Goal: Communication & Community: Share content

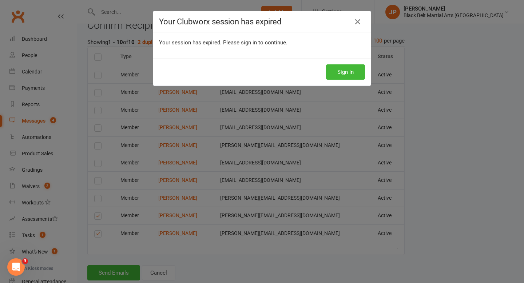
scroll to position [229, 0]
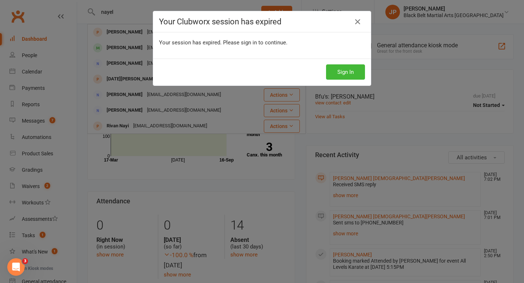
click at [360, 18] on link at bounding box center [358, 22] width 12 height 12
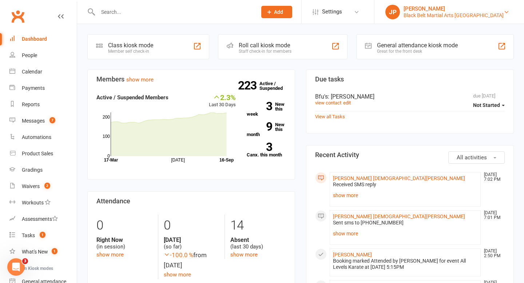
click at [471, 13] on div "Black Belt Martial Arts Kellyville" at bounding box center [454, 15] width 100 height 7
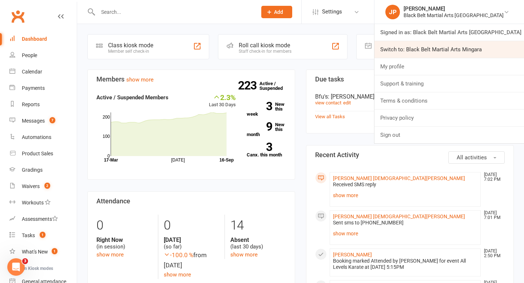
click at [472, 41] on link "Switch to: Black Belt Martial Arts Mingara" at bounding box center [450, 49] width 150 height 17
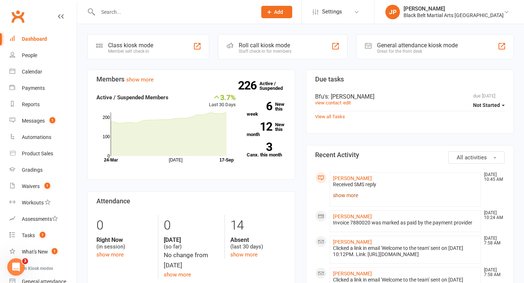
click at [341, 197] on link "show more" at bounding box center [405, 195] width 144 height 10
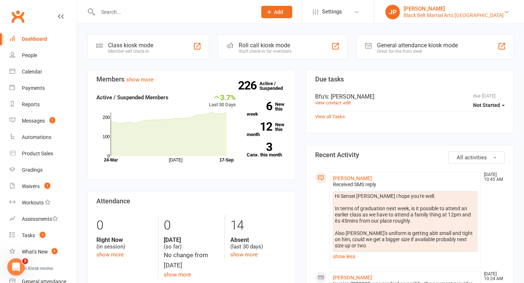
click at [475, 12] on div "Black Belt Martial Arts Kellyville" at bounding box center [454, 15] width 100 height 7
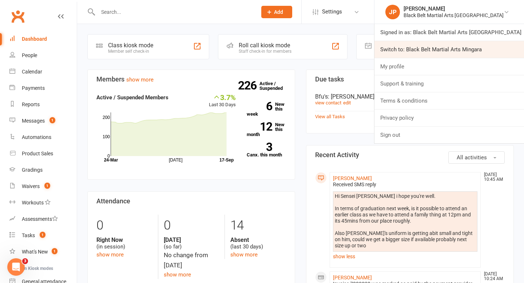
click at [463, 49] on link "Switch to: Black Belt Martial Arts Mingara" at bounding box center [450, 49] width 150 height 17
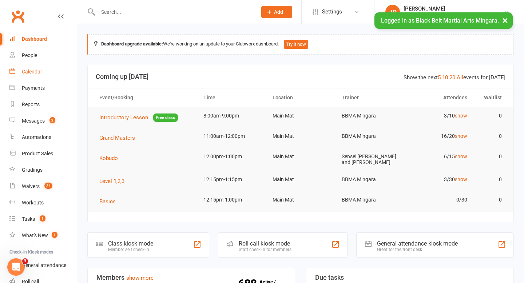
click at [35, 69] on div "Calendar" at bounding box center [32, 72] width 20 height 6
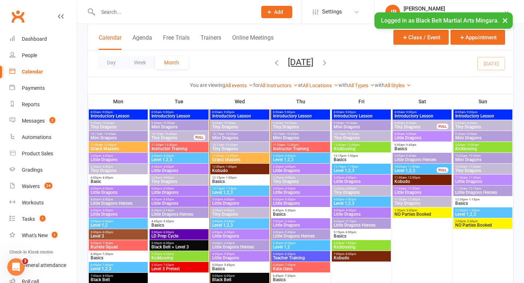
scroll to position [607, 0]
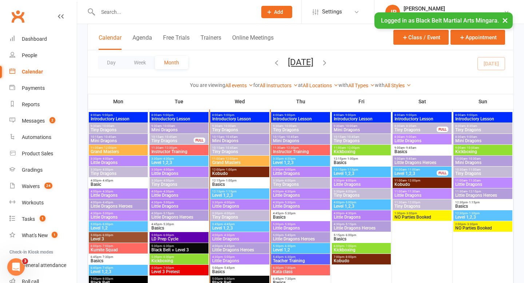
click at [239, 128] on span "Tiny Dragons" at bounding box center [240, 130] width 56 height 4
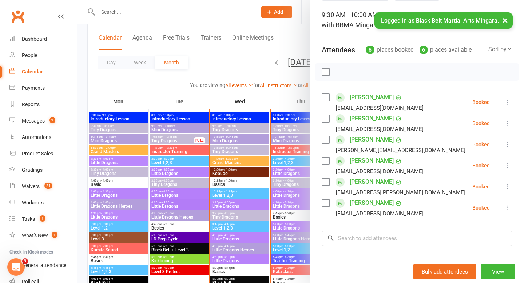
scroll to position [48, 0]
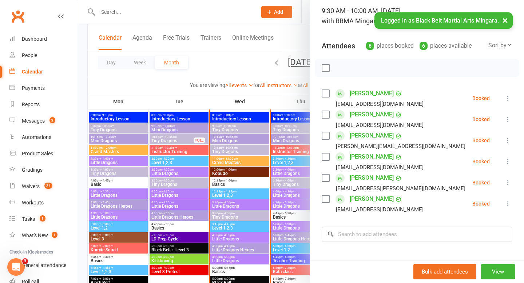
click at [325, 117] on label at bounding box center [325, 114] width 7 height 7
click at [326, 140] on div "Josh Godfrey jessbala@hotmail.com" at bounding box center [395, 140] width 147 height 21
click at [325, 135] on label at bounding box center [325, 135] width 7 height 7
click at [324, 154] on label at bounding box center [325, 156] width 7 height 7
click at [326, 178] on label at bounding box center [325, 177] width 7 height 7
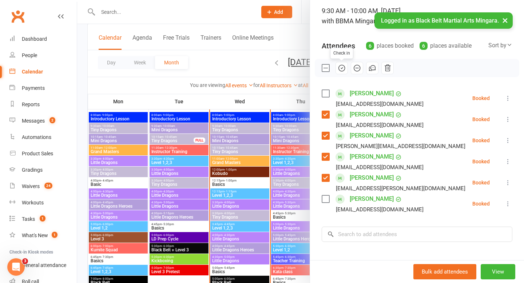
click at [341, 70] on icon "button" at bounding box center [342, 68] width 8 height 8
click at [225, 68] on div at bounding box center [300, 141] width 447 height 283
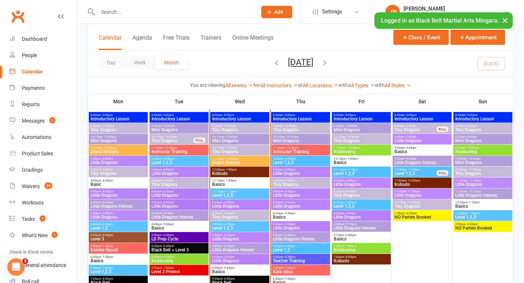
click at [225, 140] on span "Mini Dragons" at bounding box center [240, 141] width 56 height 4
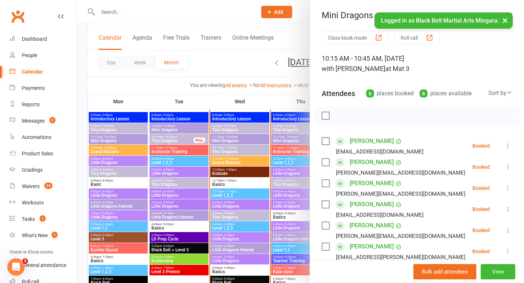
scroll to position [36, 0]
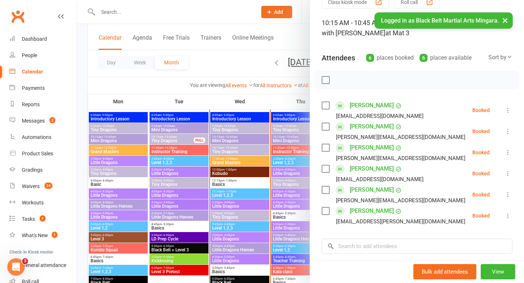
click at [326, 81] on label at bounding box center [325, 79] width 7 height 7
click at [345, 80] on icon "button" at bounding box center [341, 80] width 6 height 6
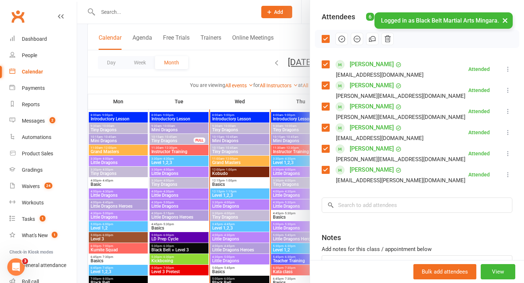
scroll to position [78, 0]
click at [369, 207] on input "search" at bounding box center [417, 204] width 191 height 15
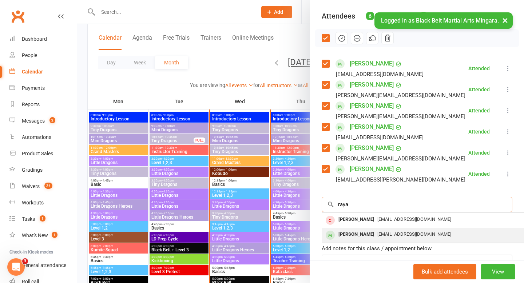
type input "raya"
click at [357, 235] on div "Raya Sutherland" at bounding box center [357, 234] width 42 height 11
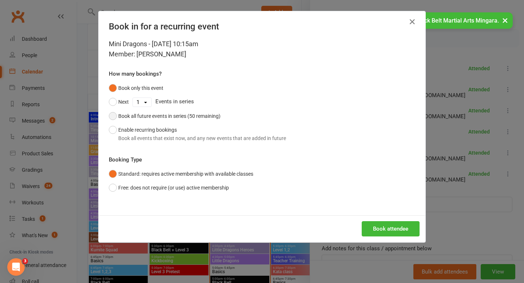
click at [164, 115] on div "Book all future events in series (50 remaining)" at bounding box center [169, 116] width 102 height 8
click at [382, 225] on button "Book attendee" at bounding box center [391, 228] width 58 height 15
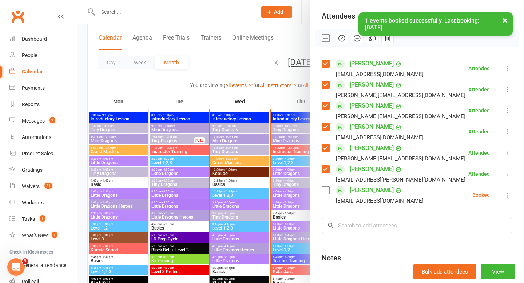
click at [328, 190] on label at bounding box center [325, 190] width 7 height 7
click at [342, 39] on icon "button" at bounding box center [342, 38] width 8 height 8
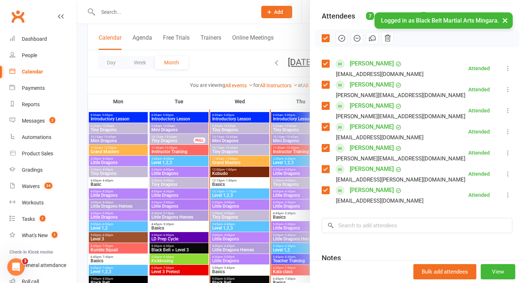
click at [227, 57] on div at bounding box center [300, 141] width 447 height 283
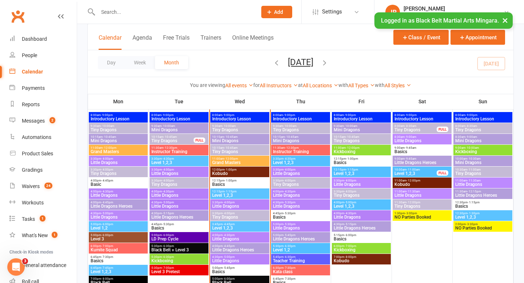
click at [228, 163] on span "Grand Masters" at bounding box center [240, 163] width 56 height 4
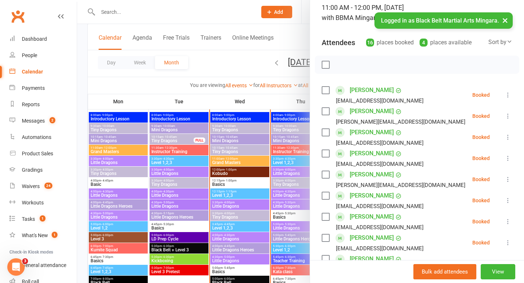
scroll to position [53, 0]
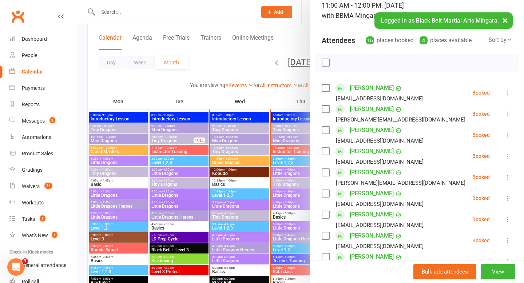
click at [325, 88] on label at bounding box center [325, 87] width 7 height 7
click at [322, 106] on label at bounding box center [325, 109] width 7 height 7
click at [325, 131] on label at bounding box center [325, 130] width 7 height 7
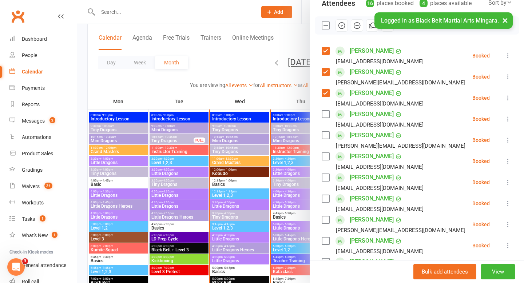
scroll to position [92, 0]
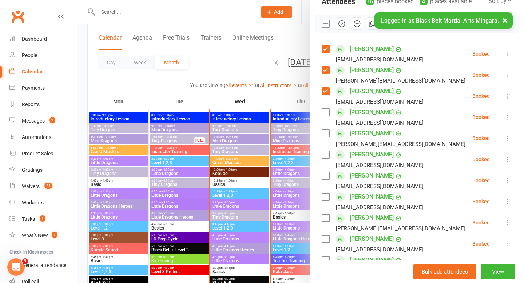
click at [325, 131] on label at bounding box center [325, 133] width 7 height 7
click at [326, 153] on label at bounding box center [325, 154] width 7 height 7
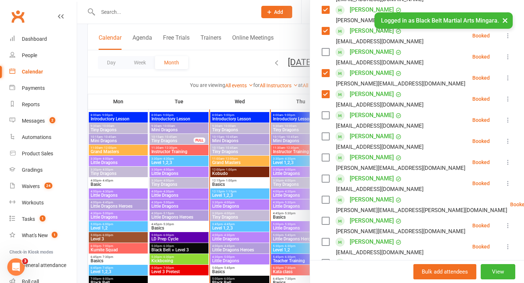
scroll to position [153, 0]
click at [325, 156] on label at bounding box center [325, 157] width 7 height 7
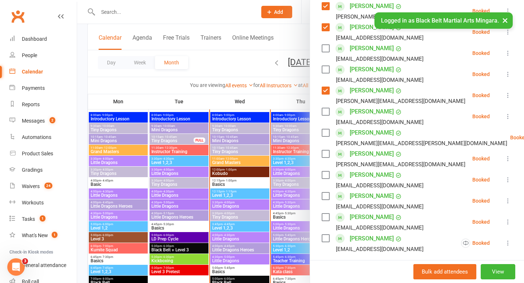
scroll to position [221, 0]
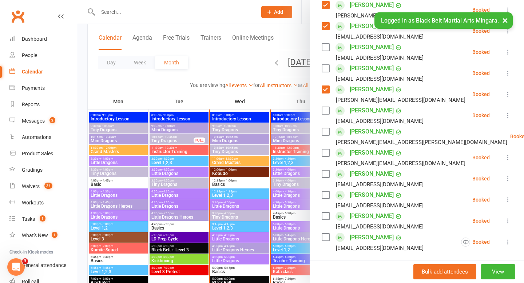
click at [325, 156] on label at bounding box center [325, 152] width 7 height 7
click at [324, 177] on label at bounding box center [325, 173] width 7 height 7
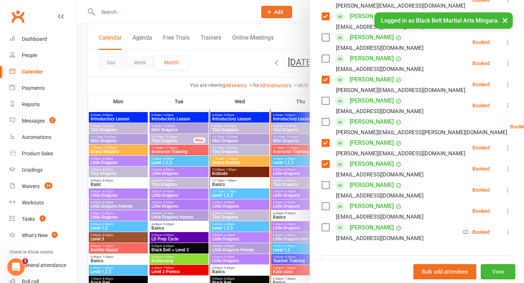
scroll to position [234, 0]
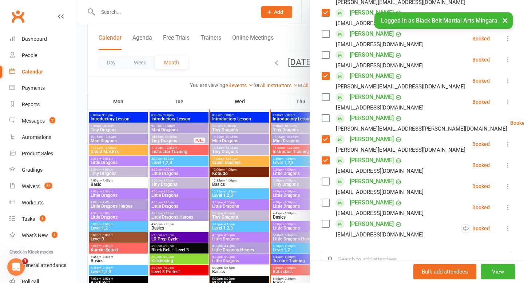
click at [324, 183] on label at bounding box center [325, 181] width 7 height 7
click at [325, 203] on label at bounding box center [325, 202] width 7 height 7
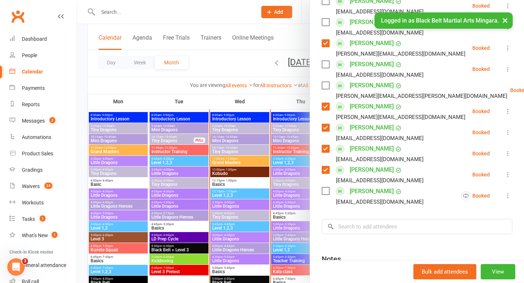
scroll to position [268, 0]
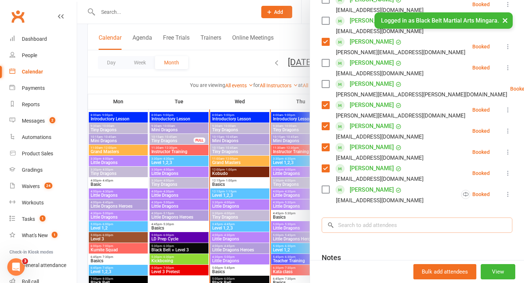
click at [373, 224] on input "search" at bounding box center [417, 225] width 191 height 15
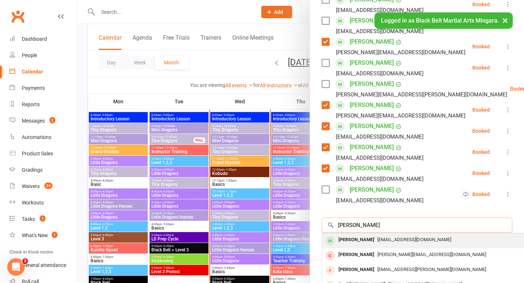
type input "stark"
click at [346, 240] on div "Mitchell Stark" at bounding box center [357, 240] width 42 height 11
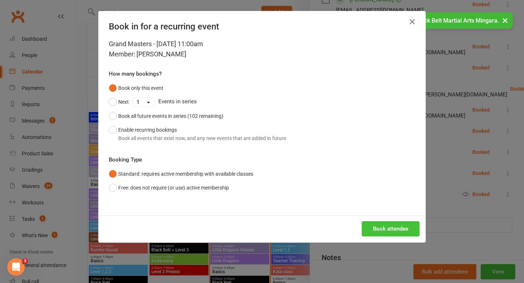
click at [386, 229] on button "Book attendee" at bounding box center [391, 228] width 58 height 15
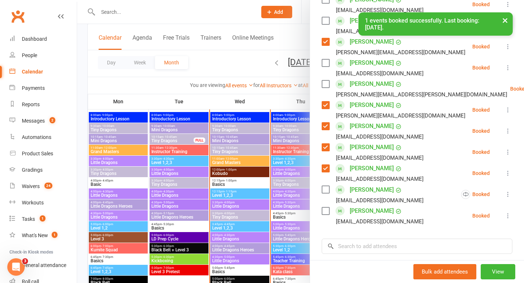
click at [325, 211] on label at bounding box center [325, 210] width 7 height 7
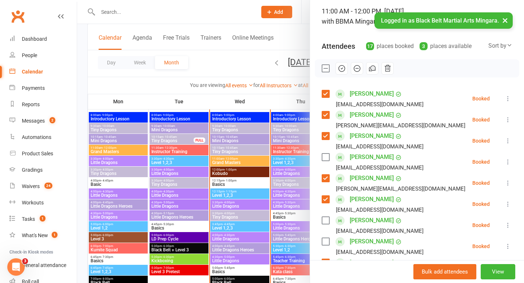
scroll to position [44, 0]
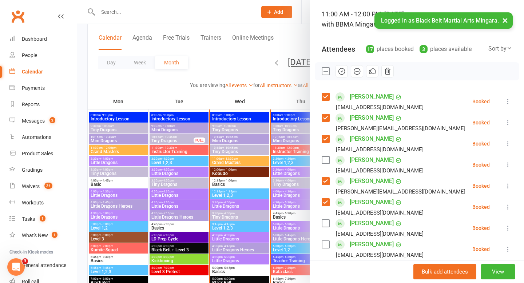
click at [341, 71] on icon "button" at bounding box center [341, 71] width 1 height 1
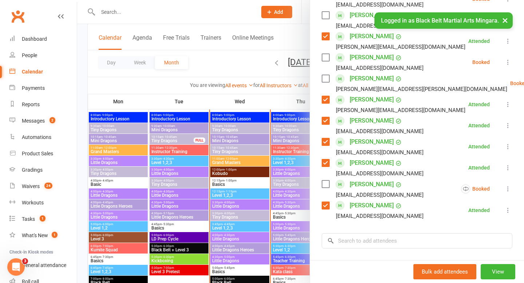
scroll to position [274, 0]
click at [228, 55] on div at bounding box center [300, 141] width 447 height 283
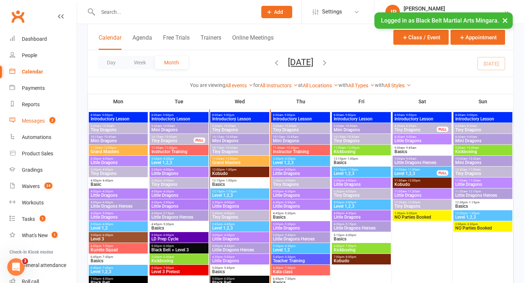
click at [24, 124] on link "Messages 2" at bounding box center [42, 121] width 67 height 16
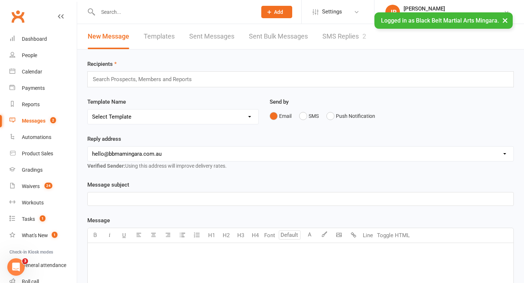
click at [343, 33] on link "SMS Replies 2" at bounding box center [344, 36] width 44 height 25
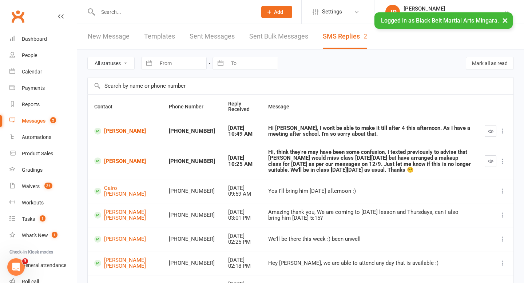
click at [505, 22] on button "×" at bounding box center [505, 20] width 13 height 16
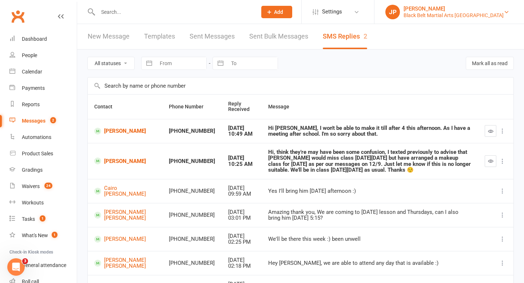
click at [507, 15] on link "JP Jack Parkins Black Belt Martial Arts Mingara" at bounding box center [449, 12] width 128 height 15
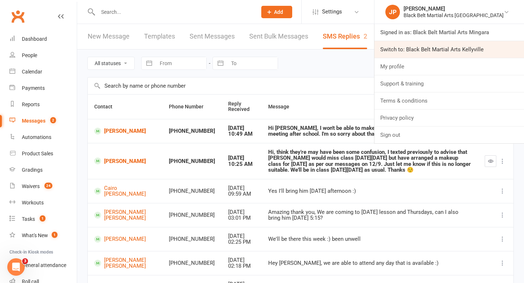
click at [465, 47] on link "Switch to: Black Belt Martial Arts Kellyville" at bounding box center [450, 49] width 150 height 17
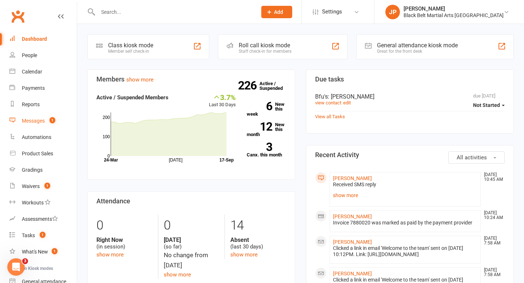
click at [40, 118] on link "Messages 1" at bounding box center [42, 121] width 67 height 16
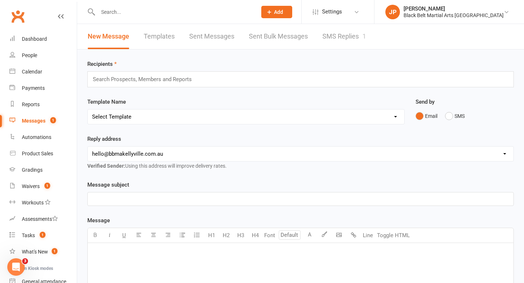
click at [339, 30] on link "SMS Replies 1" at bounding box center [344, 36] width 44 height 25
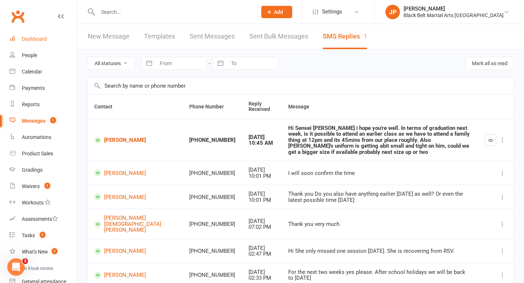
click at [33, 39] on div "Dashboard" at bounding box center [34, 39] width 25 height 6
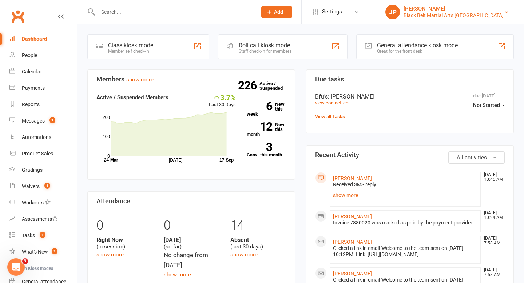
click at [470, 13] on div "Black Belt Martial Arts Kellyville" at bounding box center [454, 15] width 100 height 7
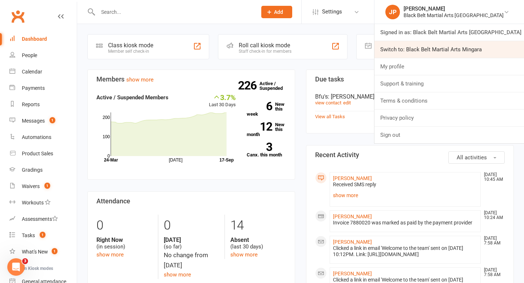
click at [452, 50] on link "Switch to: Black Belt Martial Arts Mingara" at bounding box center [450, 49] width 150 height 17
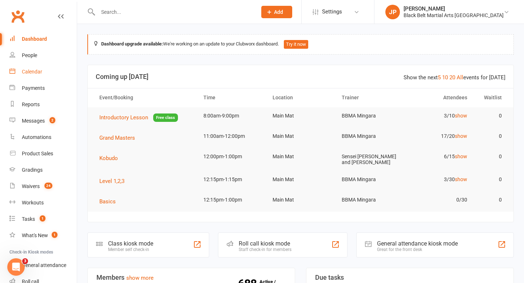
click at [33, 72] on div "Calendar" at bounding box center [32, 72] width 20 height 6
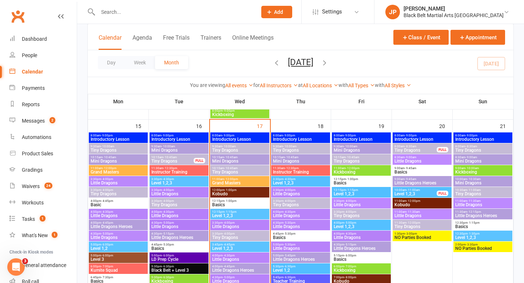
scroll to position [591, 0]
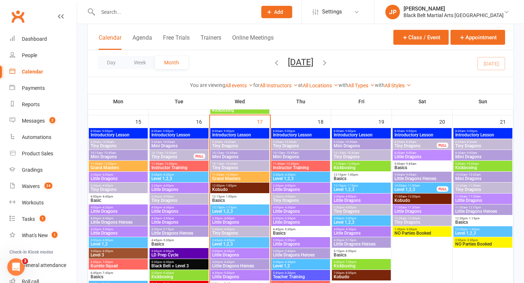
click at [231, 144] on span "Tiny Dragons" at bounding box center [240, 146] width 56 height 4
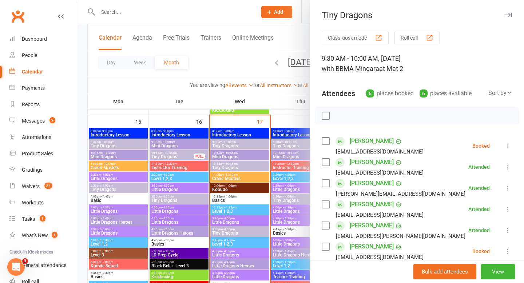
click at [156, 99] on div at bounding box center [300, 141] width 447 height 283
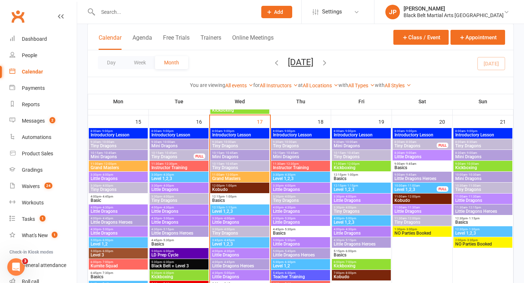
click at [236, 158] on span "Mini Dragons" at bounding box center [240, 157] width 56 height 4
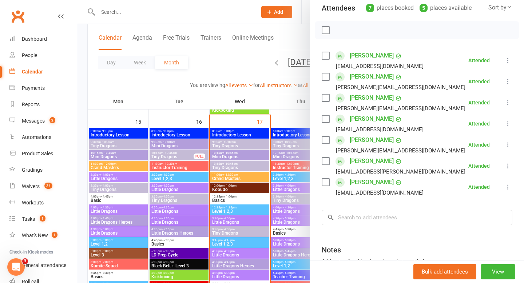
scroll to position [86, 0]
click at [377, 218] on input "search" at bounding box center [417, 216] width 191 height 15
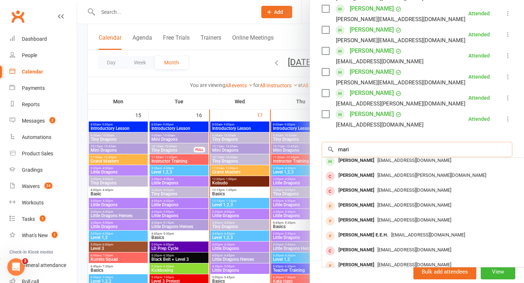
scroll to position [0, 0]
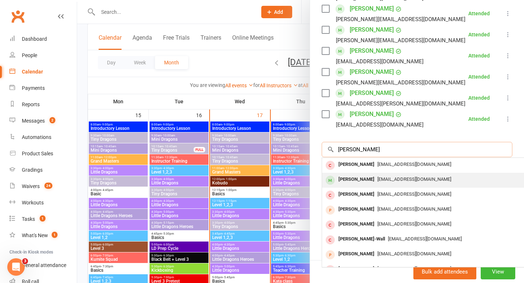
type input "marica randall"
click at [361, 182] on div "Marica Tanumi-randall" at bounding box center [357, 179] width 42 height 11
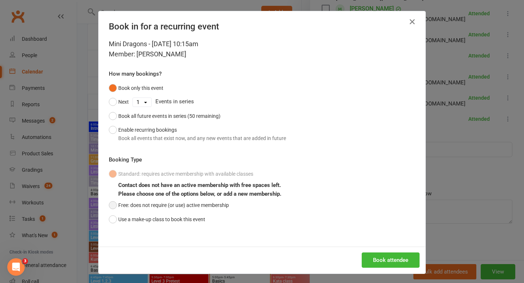
click at [181, 205] on button "Free: does not require (or use) active membership" at bounding box center [169, 205] width 120 height 14
click at [380, 254] on button "Book attendee" at bounding box center [391, 260] width 58 height 15
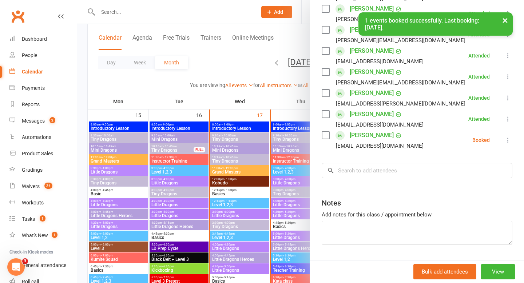
click at [509, 141] on icon at bounding box center [507, 139] width 7 height 7
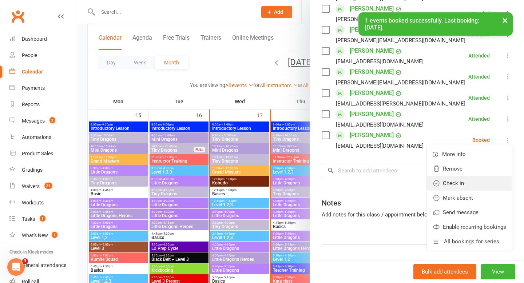
click at [468, 182] on link "Check in" at bounding box center [469, 183] width 85 height 15
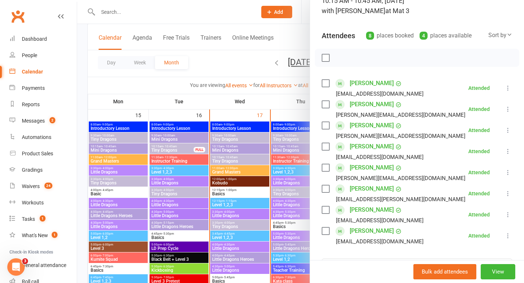
scroll to position [57, 0]
click at [229, 63] on div at bounding box center [300, 141] width 447 height 283
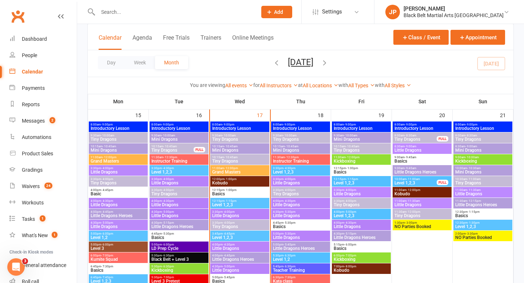
click at [235, 171] on span "Grand Masters" at bounding box center [240, 172] width 56 height 4
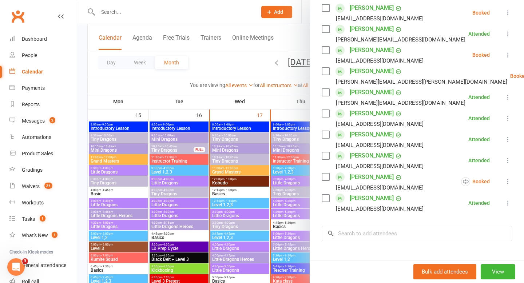
scroll to position [286, 0]
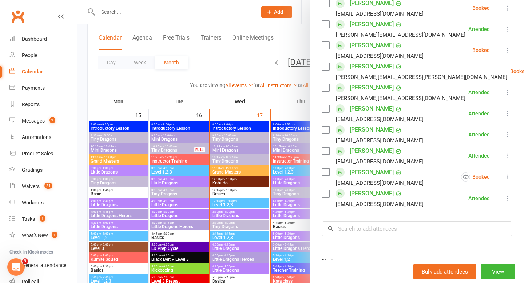
click at [508, 173] on button at bounding box center [508, 177] width 9 height 9
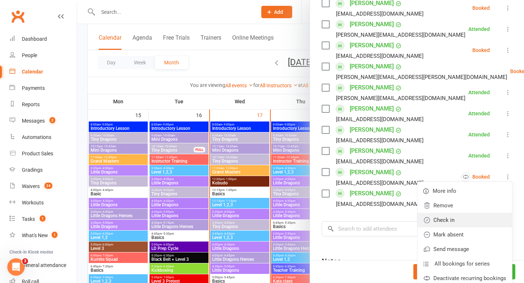
click at [443, 215] on link "Check in" at bounding box center [464, 220] width 95 height 15
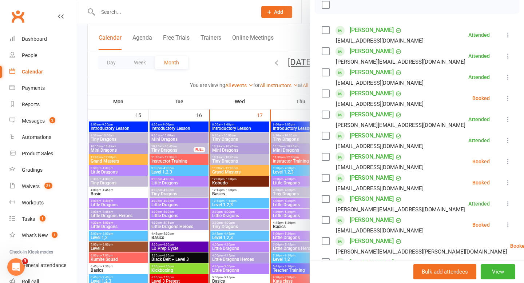
scroll to position [101, 0]
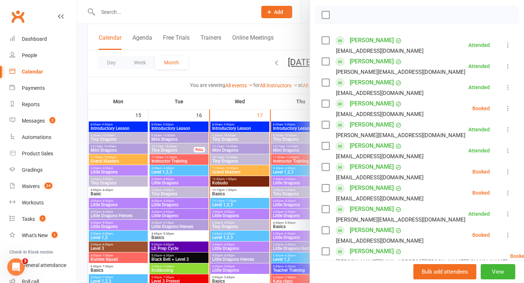
click at [219, 54] on div at bounding box center [300, 141] width 447 height 283
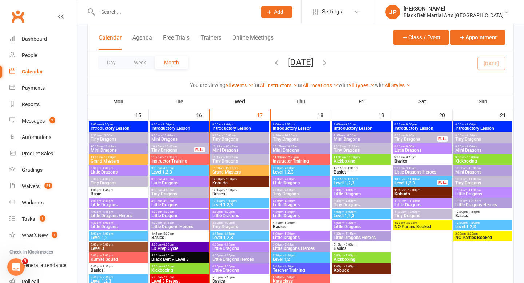
click at [229, 170] on span "Grand Masters" at bounding box center [240, 172] width 56 height 4
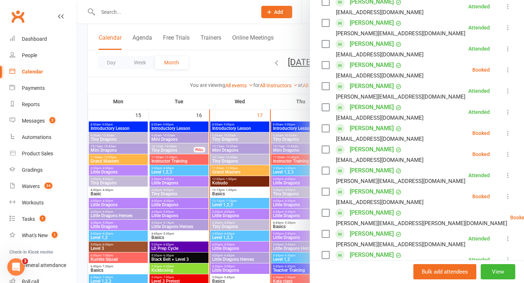
scroll to position [140, 0]
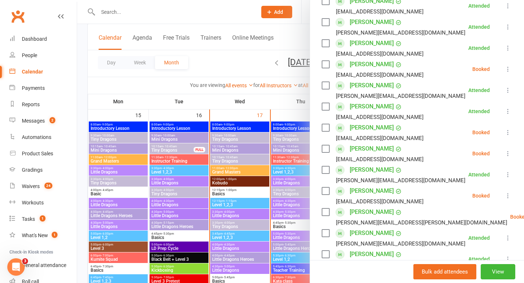
click at [509, 154] on icon at bounding box center [507, 153] width 7 height 7
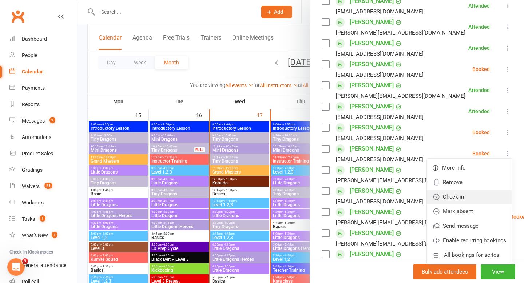
click at [453, 199] on link "Check in" at bounding box center [469, 197] width 85 height 15
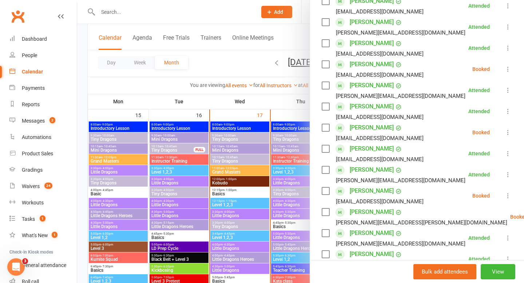
click at [227, 54] on div at bounding box center [300, 141] width 447 height 283
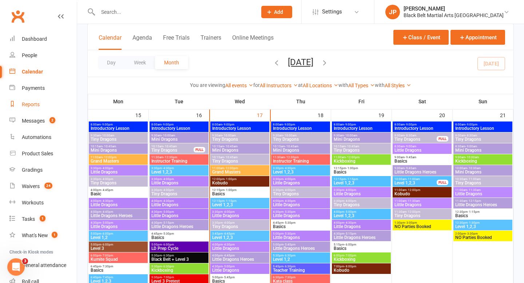
click at [36, 102] on div "Reports" at bounding box center [31, 105] width 18 height 6
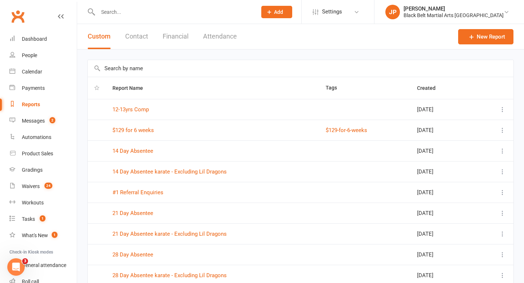
click at [163, 75] on input "text" at bounding box center [301, 68] width 426 height 17
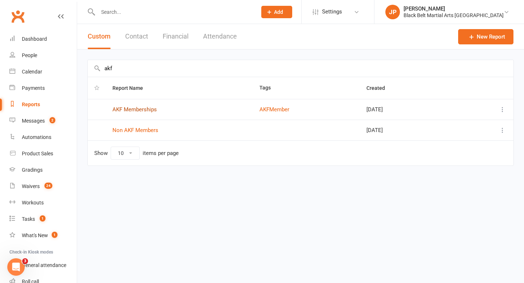
type input "akf"
click at [123, 109] on link "AKF Memberships" at bounding box center [134, 109] width 44 height 7
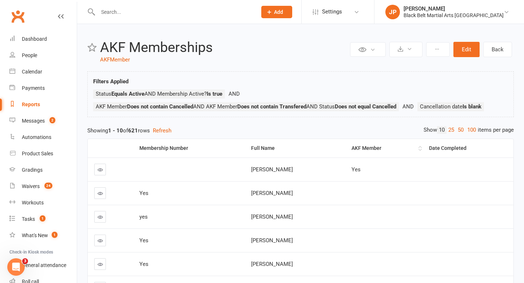
click at [422, 149] on th "AKF Member" at bounding box center [383, 148] width 77 height 19
click at [459, 132] on link "50" at bounding box center [460, 130] width 9 height 8
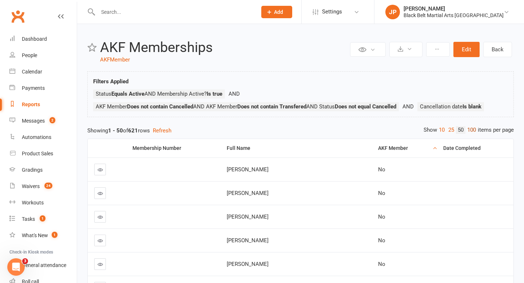
click at [470, 130] on link "100" at bounding box center [472, 130] width 12 height 8
click at [437, 15] on div "Black Belt Martial Arts [GEOGRAPHIC_DATA]" at bounding box center [454, 15] width 100 height 7
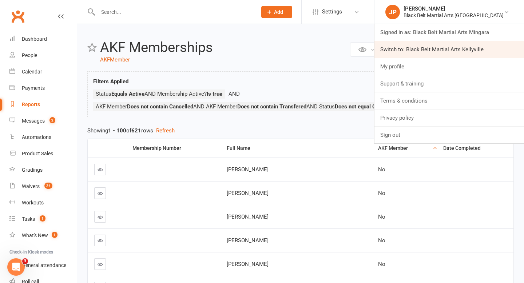
click at [450, 51] on link "Switch to: Black Belt Martial Arts Kellyville" at bounding box center [450, 49] width 150 height 17
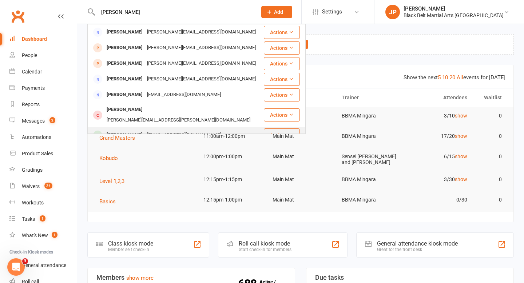
type input "robert chambers"
click at [135, 130] on div "[PERSON_NAME]" at bounding box center [124, 135] width 40 height 11
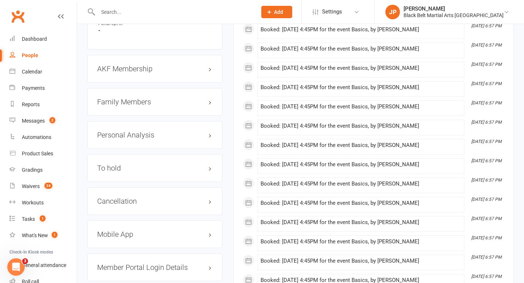
scroll to position [771, 0]
click at [156, 72] on h3 "AKF Membership edit" at bounding box center [154, 68] width 115 height 8
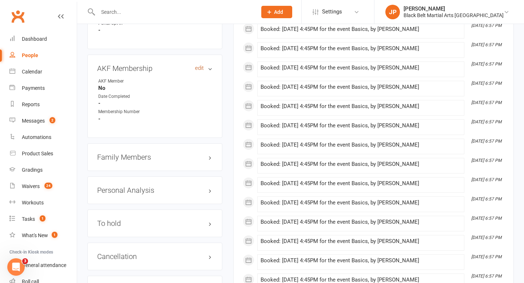
click at [199, 71] on link "edit" at bounding box center [199, 68] width 9 height 6
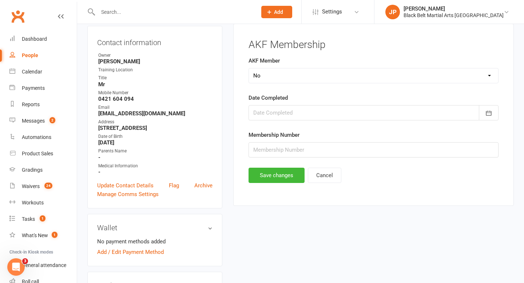
scroll to position [62, 0]
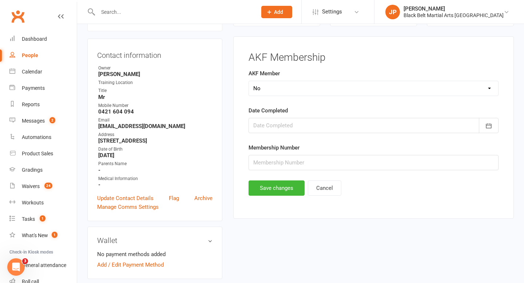
click at [296, 91] on select "Select Yes No Cancelled Transfered" at bounding box center [373, 88] width 249 height 15
select select "Yes"
click at [323, 129] on div at bounding box center [374, 125] width 250 height 15
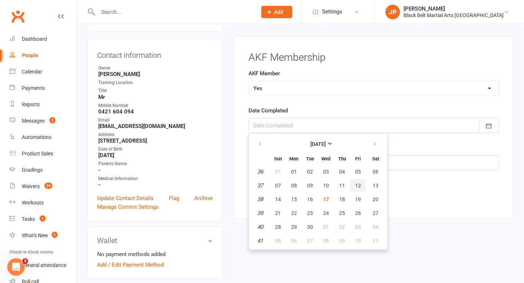
click at [357, 186] on span "12" at bounding box center [358, 186] width 6 height 6
type input "12 Sep 2025"
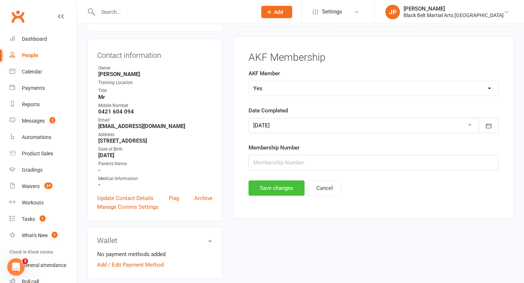
click at [265, 193] on button "Save changes" at bounding box center [277, 188] width 56 height 15
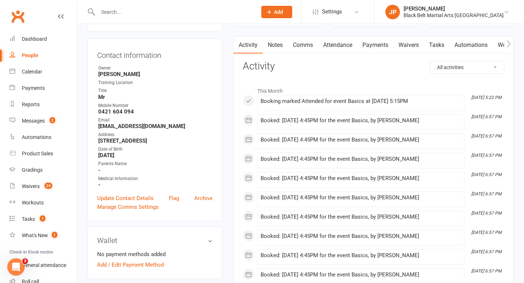
click at [210, 13] on input "text" at bounding box center [174, 12] width 156 height 10
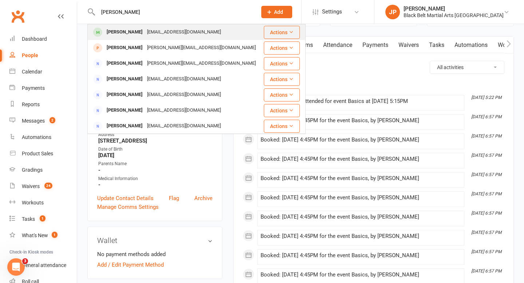
type input "evan dunn"
click at [145, 31] on div "Dunnyjjd@gmail.com" at bounding box center [184, 32] width 78 height 11
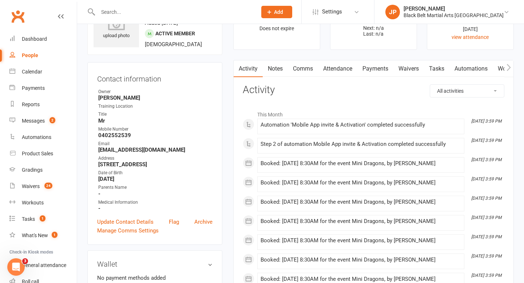
scroll to position [39, 0]
click at [341, 68] on link "Attendance" at bounding box center [337, 68] width 39 height 17
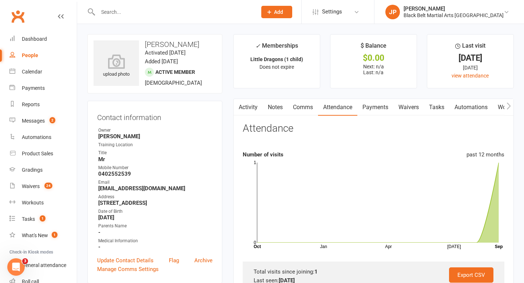
click at [226, 14] on input "text" at bounding box center [174, 12] width 156 height 10
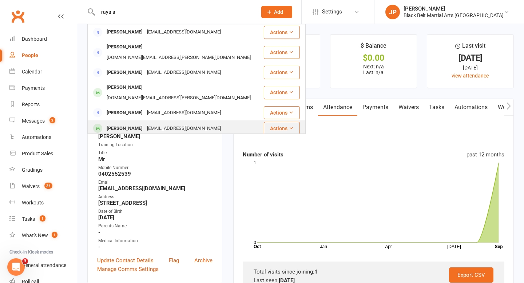
type input "raya s"
click at [136, 123] on div "Raya Sutherland" at bounding box center [124, 128] width 40 height 11
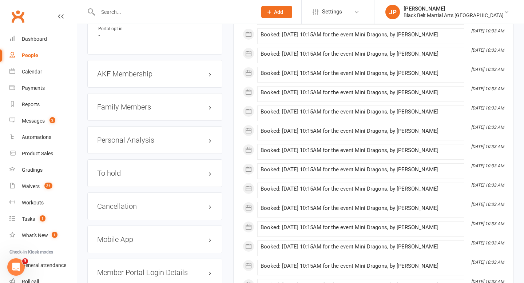
scroll to position [768, 0]
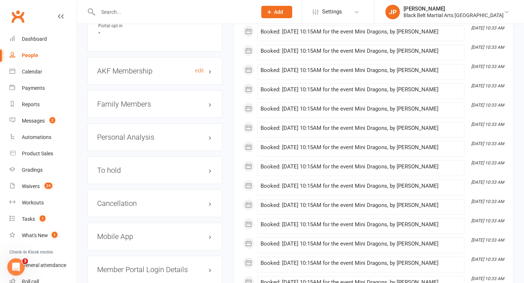
click at [150, 75] on h3 "AKF Membership edit" at bounding box center [154, 71] width 115 height 8
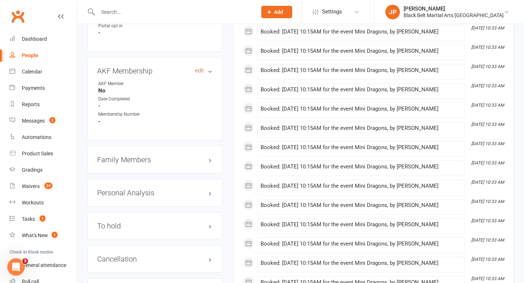
click at [203, 74] on link "edit" at bounding box center [199, 71] width 9 height 6
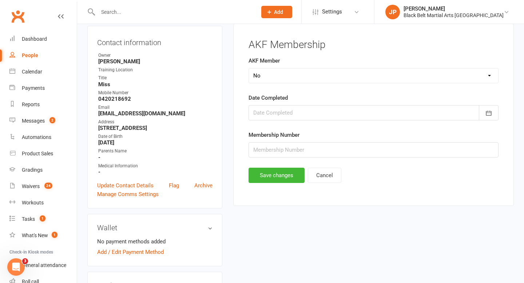
scroll to position [62, 0]
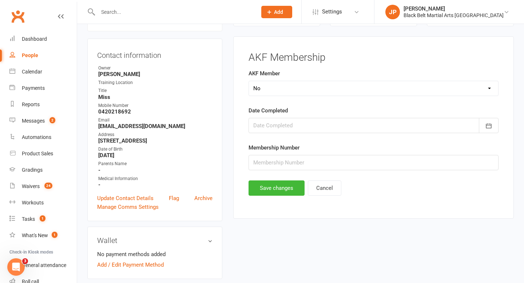
click at [274, 85] on select "Select Yes No Cancelled Transfered" at bounding box center [373, 88] width 249 height 15
select select "Yes"
click at [293, 118] on div at bounding box center [374, 125] width 250 height 15
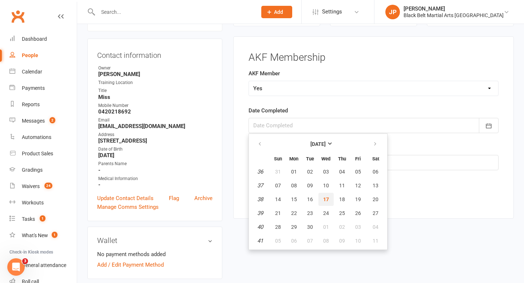
click at [325, 198] on span "17" at bounding box center [326, 200] width 6 height 6
type input "17 Sep 2025"
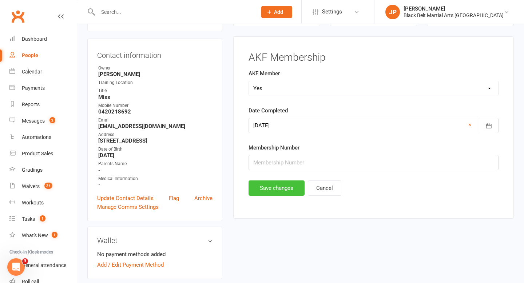
click at [276, 194] on button "Save changes" at bounding box center [277, 188] width 56 height 15
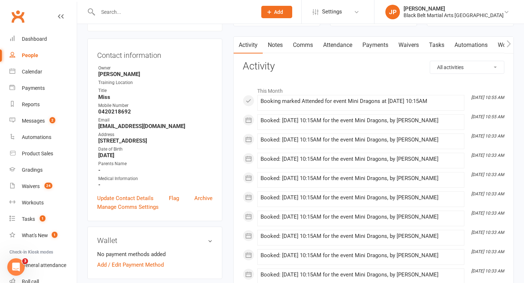
click at [189, 16] on input "text" at bounding box center [174, 12] width 156 height 10
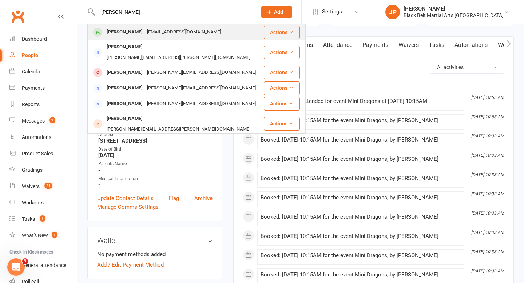
type input "sheyth"
click at [157, 35] on div "hasinividana92@gmail.com" at bounding box center [184, 32] width 78 height 11
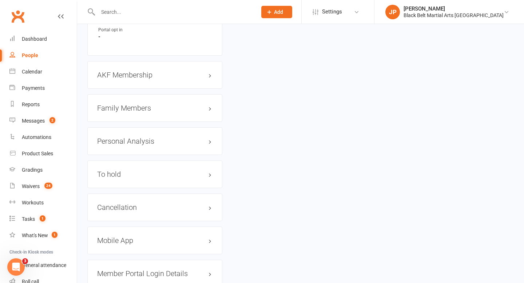
scroll to position [779, 0]
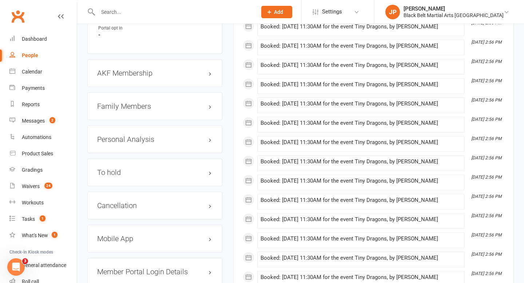
click at [135, 72] on div "AKF Membership edit" at bounding box center [154, 73] width 135 height 28
click at [135, 77] on h3 "AKF Membership edit" at bounding box center [154, 73] width 115 height 8
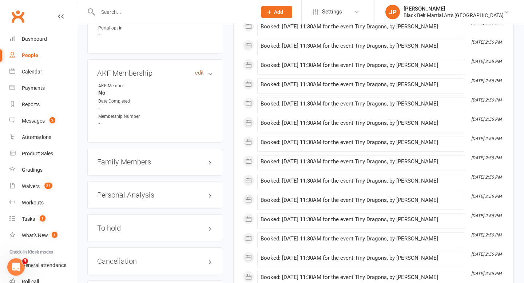
click at [197, 76] on link "edit" at bounding box center [199, 73] width 9 height 6
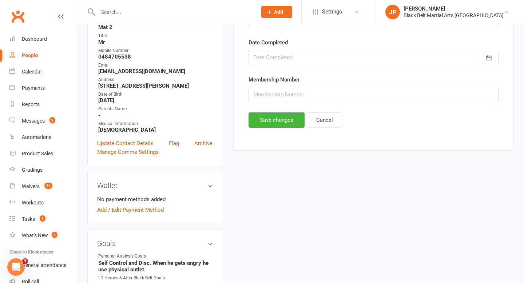
scroll to position [56, 0]
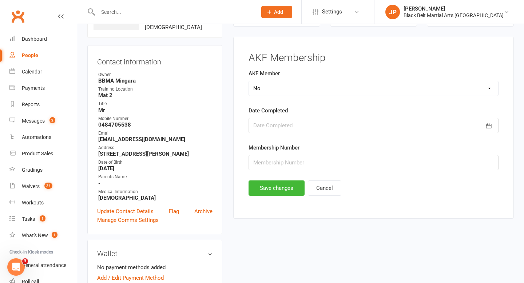
click at [264, 88] on select "Select Yes No Cancelled Transfered" at bounding box center [373, 88] width 249 height 15
select select "Yes"
click at [321, 126] on div at bounding box center [374, 125] width 250 height 15
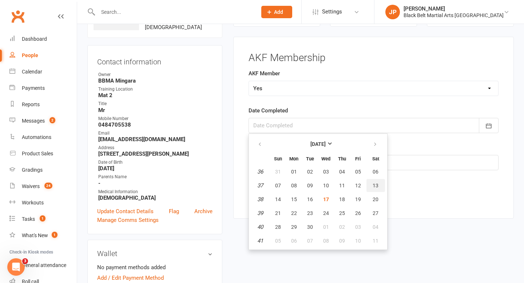
click at [379, 187] on button "13" at bounding box center [376, 185] width 19 height 13
type input "13 Sep 2025"
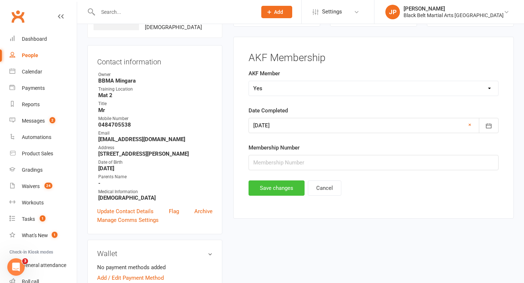
click at [269, 190] on button "Save changes" at bounding box center [277, 188] width 56 height 15
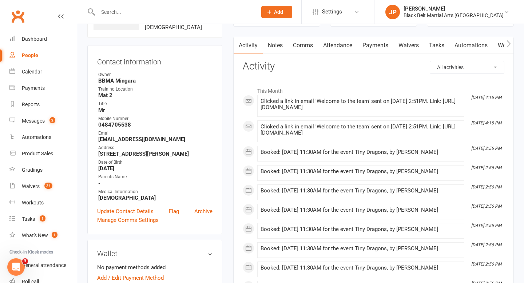
click at [236, 9] on input "text" at bounding box center [174, 12] width 156 height 10
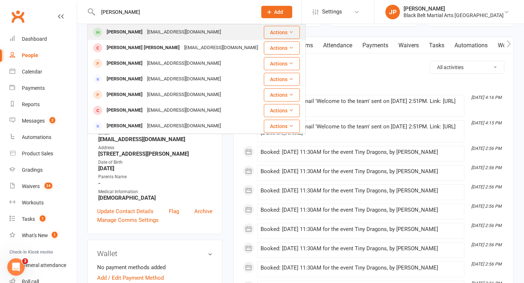
type input "aubrey steele"
click at [158, 28] on div "Emma.cook171193@hotmail.com" at bounding box center [184, 32] width 78 height 11
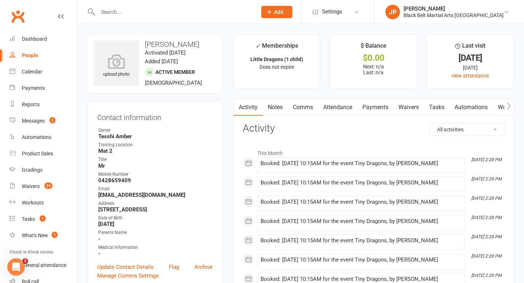
click at [338, 111] on link "Attendance" at bounding box center [337, 107] width 39 height 17
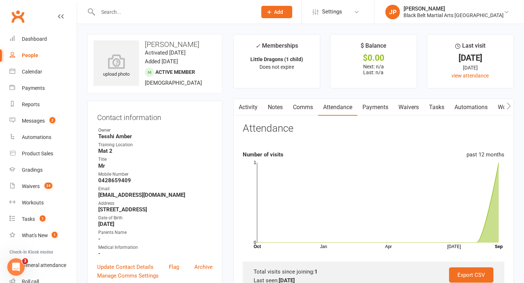
click at [213, 12] on input "text" at bounding box center [174, 12] width 156 height 10
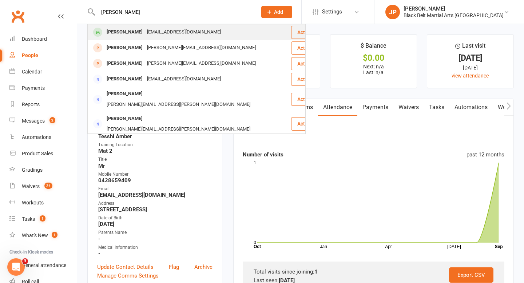
type input "max jones"
click at [121, 27] on div "Max Jones" at bounding box center [124, 32] width 40 height 11
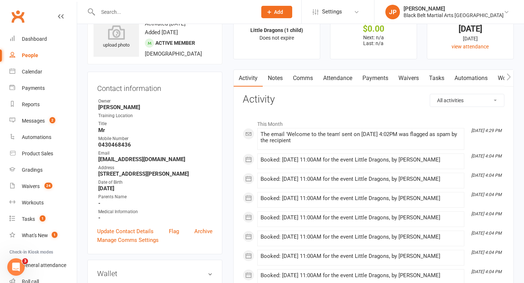
scroll to position [29, 0]
click at [333, 76] on link "Attendance" at bounding box center [337, 78] width 39 height 17
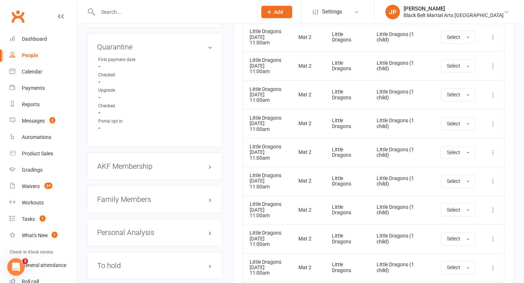
scroll to position [720, 0]
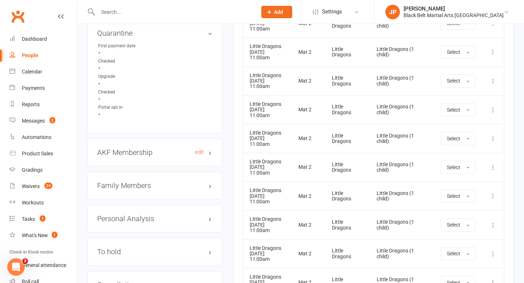
click at [135, 157] on h3 "AKF Membership edit" at bounding box center [154, 152] width 115 height 8
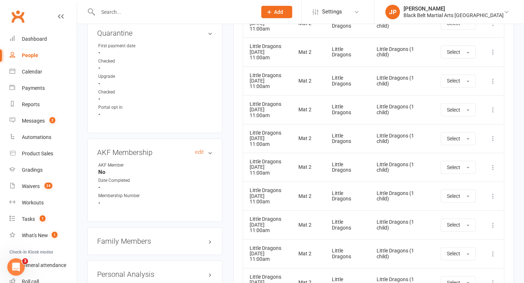
click at [206, 157] on h3 "AKF Membership edit" at bounding box center [154, 152] width 115 height 8
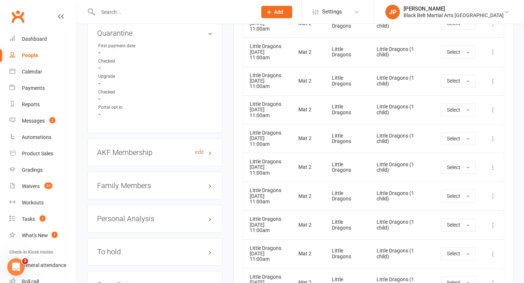
click at [202, 155] on link "edit" at bounding box center [199, 152] width 9 height 6
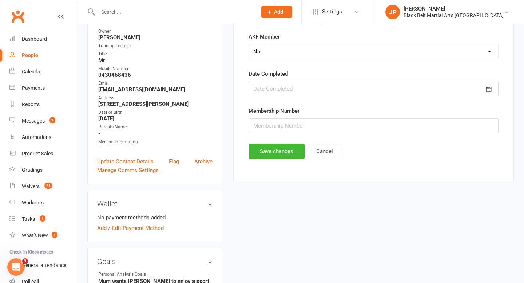
scroll to position [62, 0]
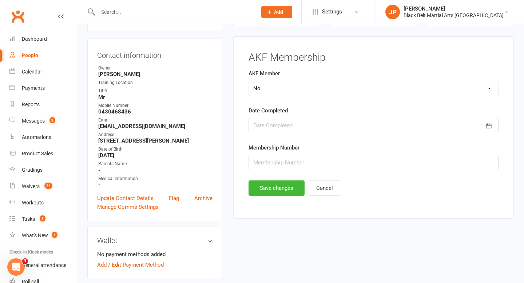
click at [285, 90] on select "Select Yes No Cancelled Transfered" at bounding box center [373, 88] width 249 height 15
select select "Yes"
click at [305, 131] on div at bounding box center [374, 125] width 250 height 15
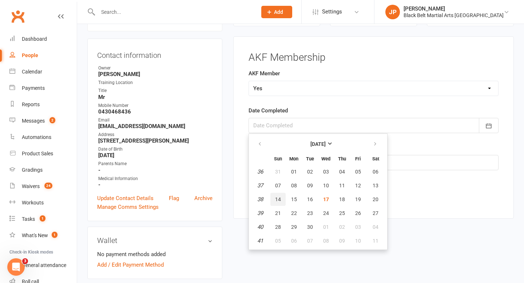
click at [278, 197] on span "14" at bounding box center [278, 200] width 6 height 6
type input "14 Sep 2025"
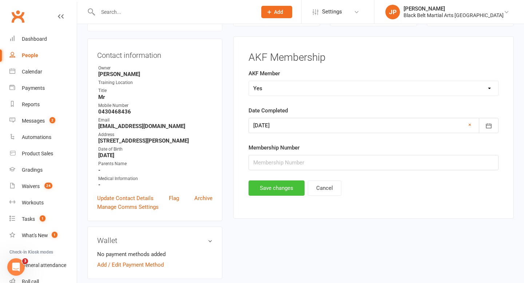
click at [265, 181] on button "Save changes" at bounding box center [277, 188] width 56 height 15
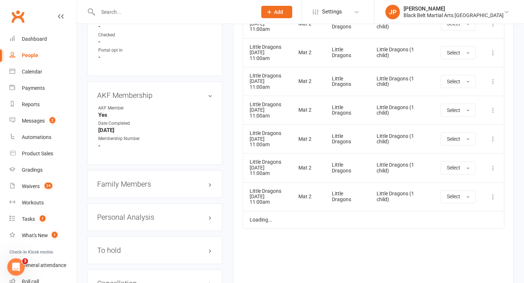
scroll to position [824, 0]
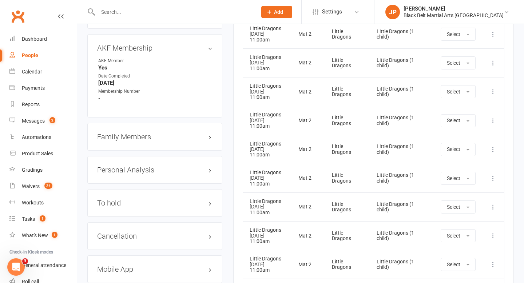
click at [143, 141] on h3 "Family Members" at bounding box center [154, 137] width 115 height 8
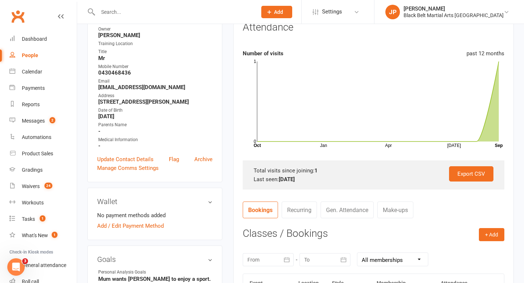
scroll to position [0, 0]
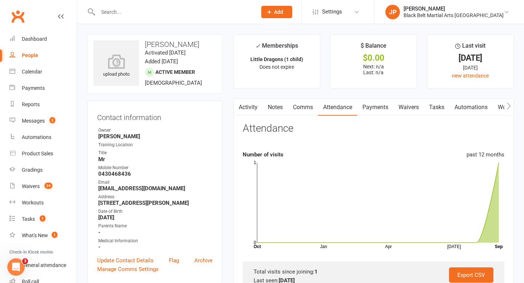
click at [226, 14] on input "text" at bounding box center [174, 12] width 156 height 10
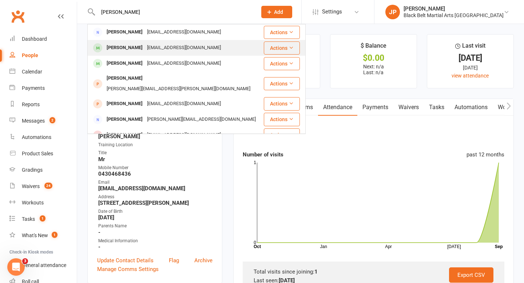
type input "eliana"
click at [158, 45] on div "emilysibbald@me.com" at bounding box center [184, 48] width 78 height 11
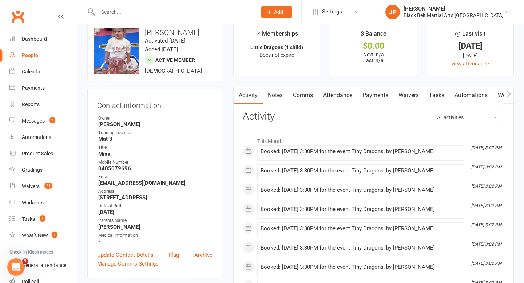
scroll to position [16, 0]
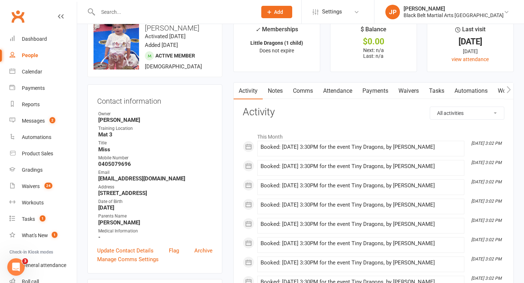
click at [338, 94] on link "Attendance" at bounding box center [337, 91] width 39 height 17
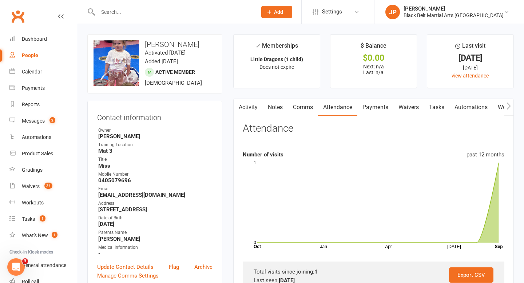
click at [199, 10] on input "text" at bounding box center [174, 12] width 156 height 10
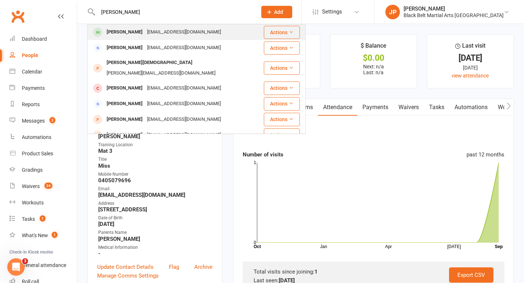
type input "harper adams"
click at [119, 29] on div "Harper Adams" at bounding box center [124, 32] width 40 height 11
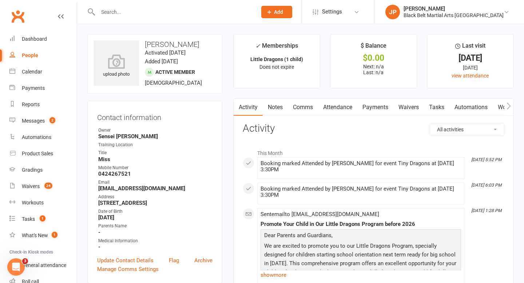
click at [214, 15] on input "text" at bounding box center [174, 12] width 156 height 10
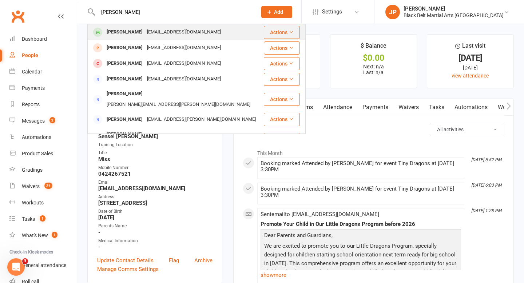
type input "bowie sheppard"
click at [142, 29] on div "Bowie Sheppard" at bounding box center [124, 32] width 40 height 11
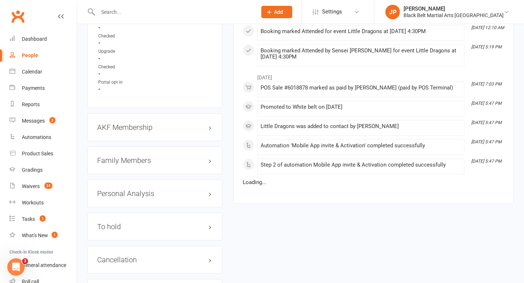
scroll to position [724, 0]
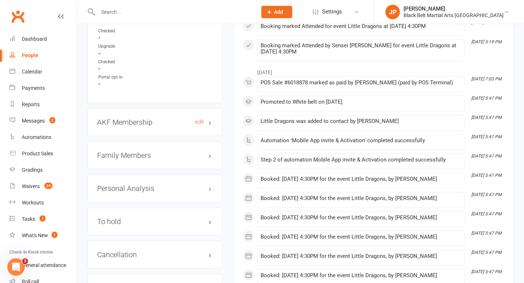
click at [132, 120] on h3 "AKF Membership edit" at bounding box center [154, 122] width 115 height 8
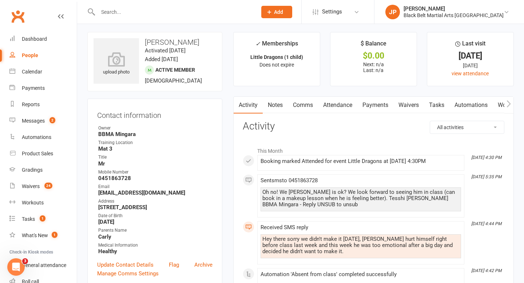
scroll to position [0, 0]
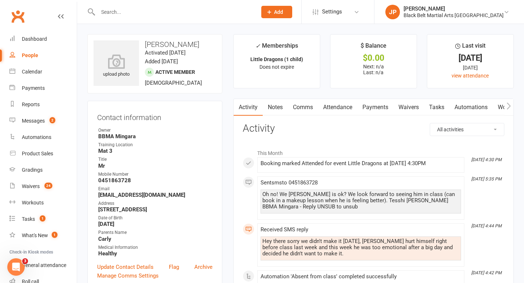
click at [223, 13] on input "text" at bounding box center [174, 12] width 156 height 10
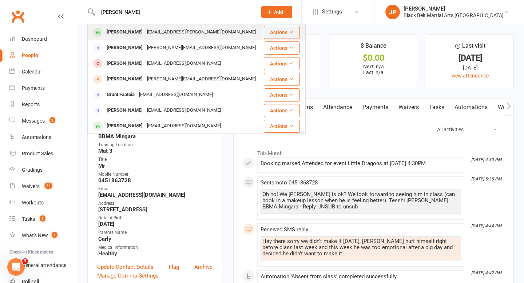
type input "rueben grant"
click at [159, 31] on div "shaynoa.davison@hotmail.com" at bounding box center [201, 32] width 113 height 11
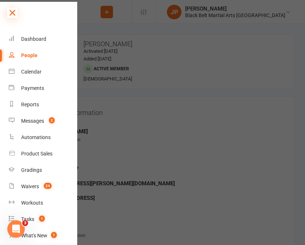
click at [15, 13] on icon at bounding box center [12, 13] width 10 height 10
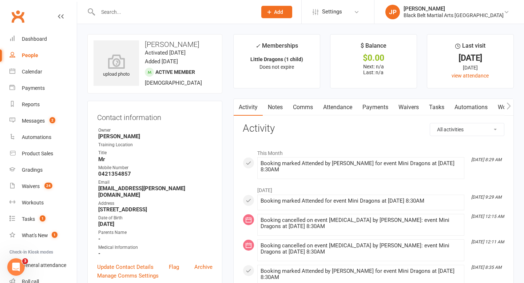
click at [213, 13] on input "text" at bounding box center [174, 12] width 156 height 10
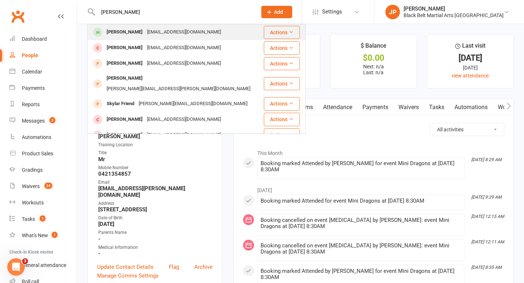
type input "skylah beverley"
click at [158, 33] on div "Gemmaroy31@hotmail.com" at bounding box center [184, 32] width 78 height 11
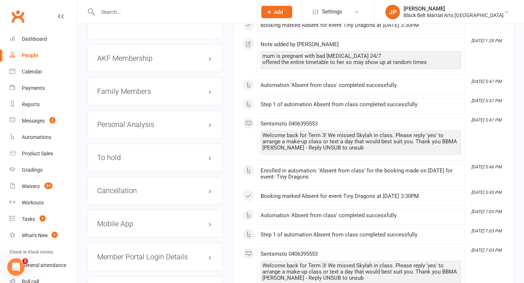
scroll to position [830, 0]
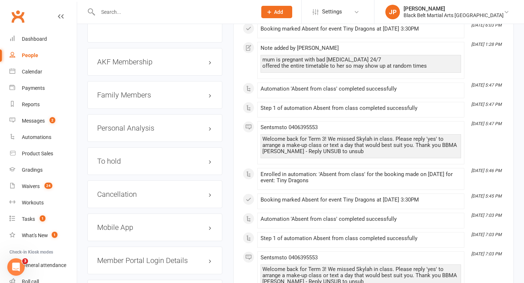
click at [147, 188] on div "Cancellation edit" at bounding box center [154, 195] width 135 height 28
click at [140, 190] on h3 "Cancellation edit" at bounding box center [154, 194] width 115 height 8
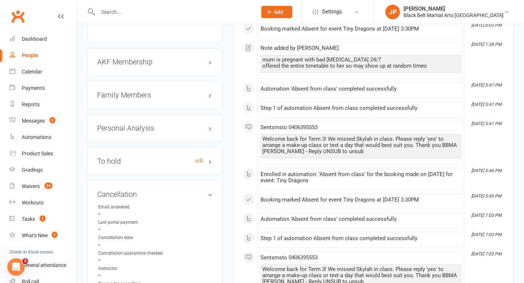
click at [140, 157] on h3 "To hold edit" at bounding box center [154, 161] width 115 height 8
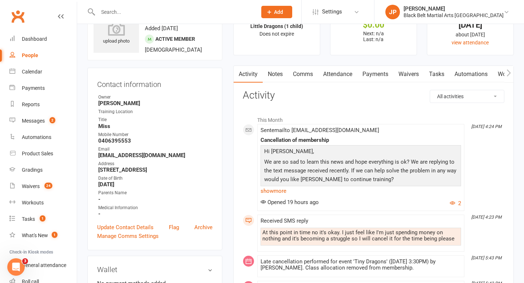
scroll to position [0, 0]
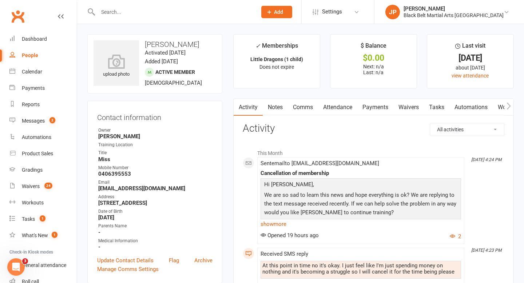
click at [175, 14] on input "text" at bounding box center [174, 12] width 156 height 10
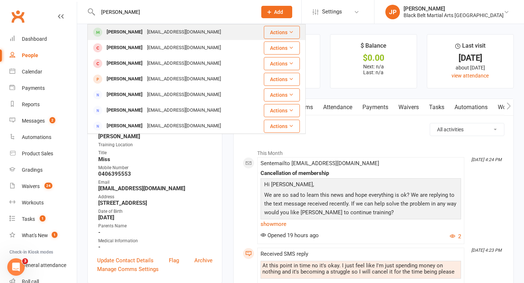
type input "raya sutherland"
click at [126, 31] on div "Raya Sutherland" at bounding box center [124, 32] width 40 height 11
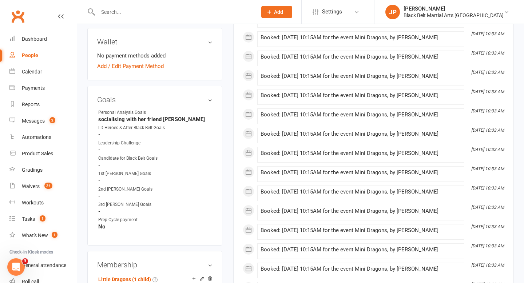
scroll to position [268, 0]
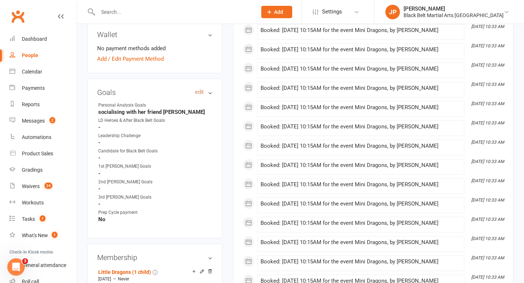
click at [201, 95] on link "edit" at bounding box center [199, 92] width 9 height 6
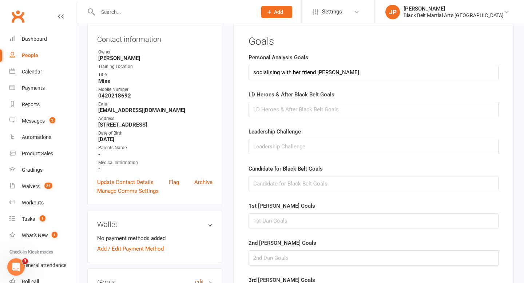
scroll to position [62, 0]
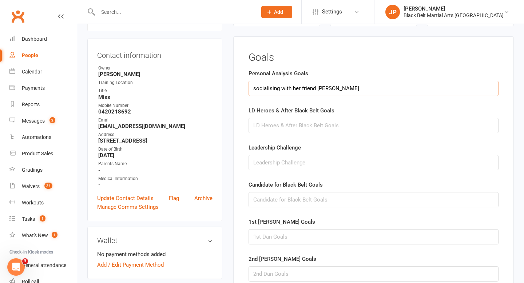
click at [338, 86] on input "socialising with her friend Leo" at bounding box center [374, 88] width 250 height 15
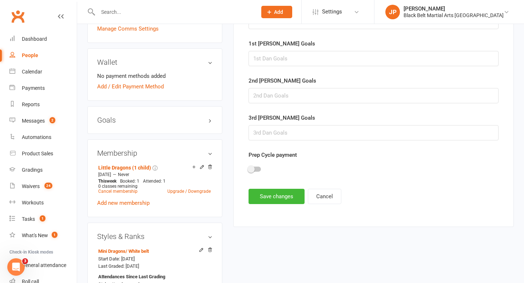
scroll to position [241, 0]
type input "socialising with her friend Leo, coordination, structured play, sharing, bounda…"
click at [280, 198] on button "Save changes" at bounding box center [277, 196] width 56 height 15
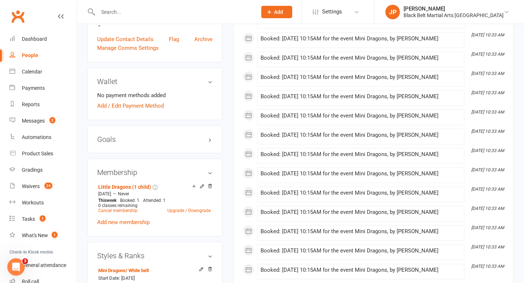
scroll to position [217, 0]
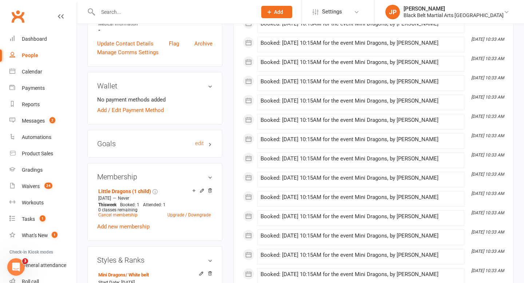
click at [211, 148] on h3 "Goals edit" at bounding box center [154, 144] width 115 height 8
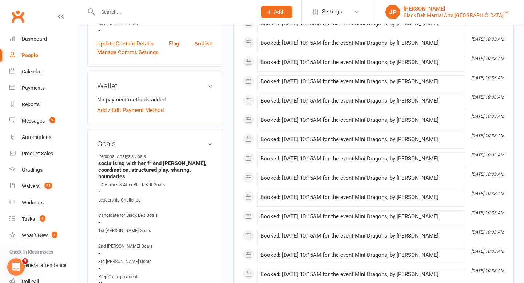
click at [472, 11] on div "[PERSON_NAME]" at bounding box center [454, 8] width 100 height 7
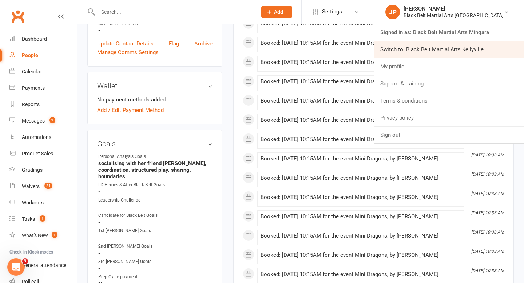
click at [473, 47] on link "Switch to: Black Belt Martial Arts Kellyville" at bounding box center [450, 49] width 150 height 17
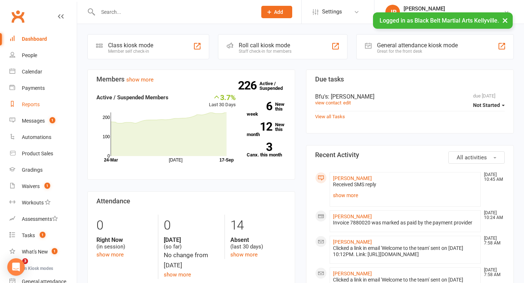
click at [29, 103] on div "Reports" at bounding box center [31, 105] width 18 height 6
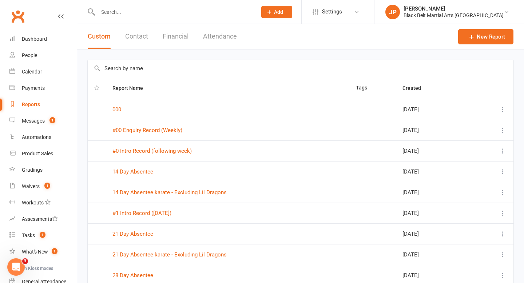
click at [151, 72] on input "text" at bounding box center [301, 68] width 426 height 17
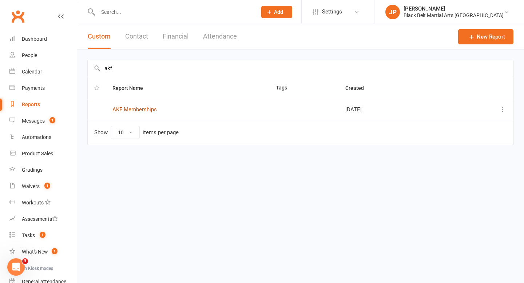
type input "akf"
click at [124, 107] on link "AKF Memberships" at bounding box center [134, 109] width 44 height 7
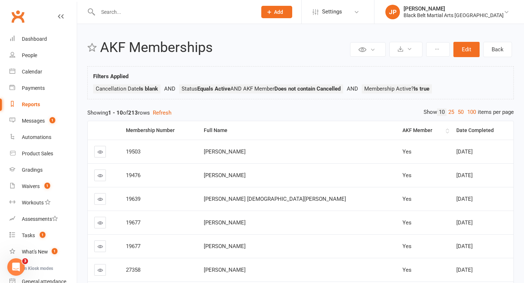
click at [424, 132] on th "AKF Member" at bounding box center [423, 130] width 54 height 19
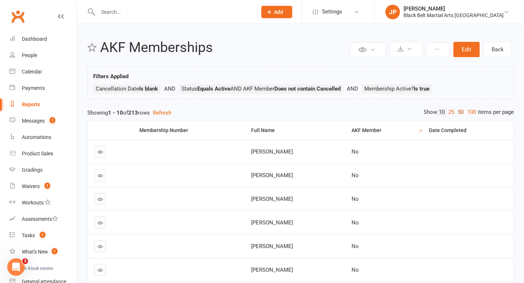
click at [459, 113] on link "50" at bounding box center [460, 112] width 9 height 8
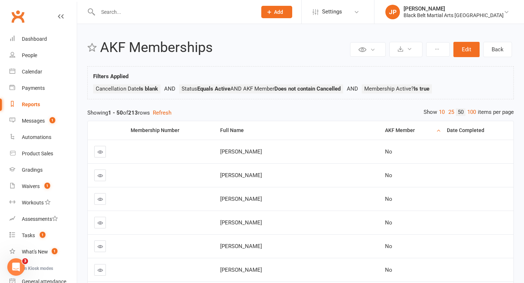
click at [181, 11] on input "text" at bounding box center [174, 12] width 156 height 10
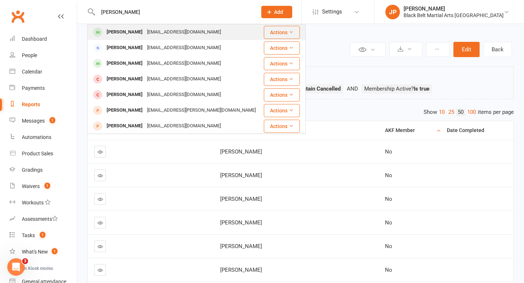
type input "damian"
click at [127, 28] on div "[PERSON_NAME]" at bounding box center [124, 32] width 40 height 11
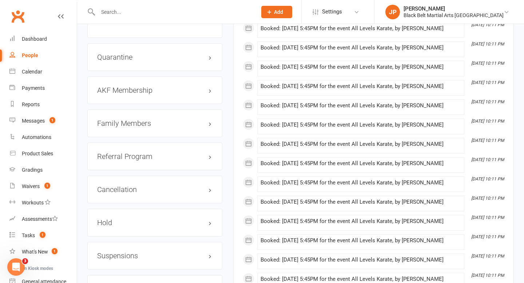
scroll to position [779, 0]
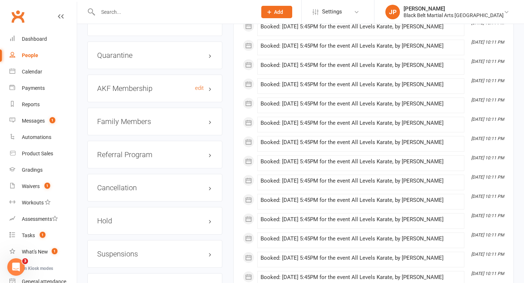
click at [110, 92] on h3 "AKF Membership edit" at bounding box center [154, 88] width 115 height 8
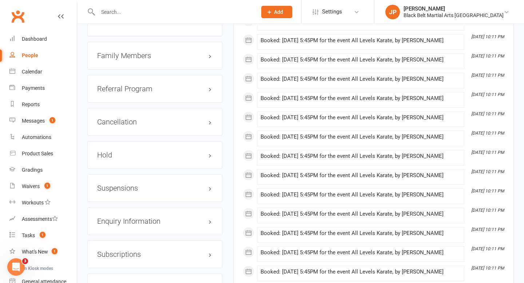
scroll to position [901, 0]
click at [99, 66] on div "Family Members" at bounding box center [154, 55] width 135 height 28
click at [105, 59] on h3 "Family Members" at bounding box center [154, 55] width 115 height 8
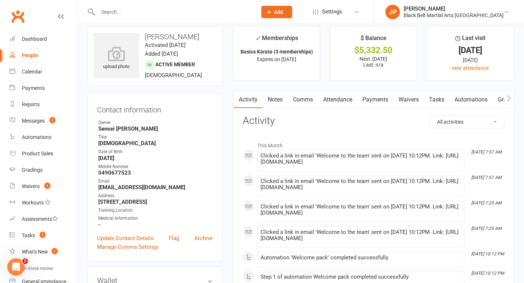
scroll to position [0, 0]
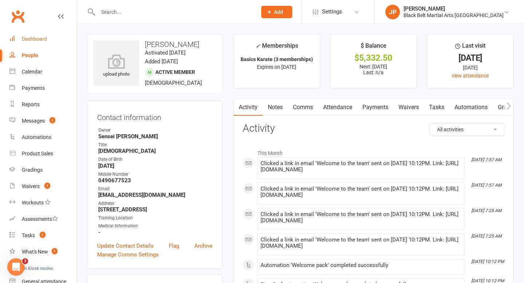
click at [40, 40] on div "Dashboard" at bounding box center [34, 39] width 25 height 6
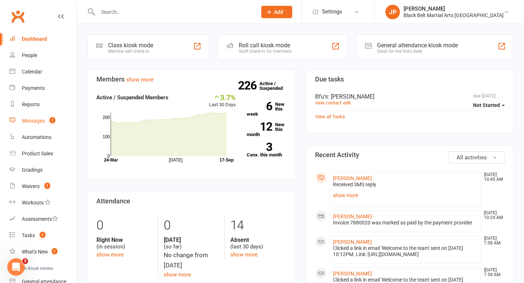
click at [35, 125] on link "Messages 1" at bounding box center [42, 121] width 67 height 16
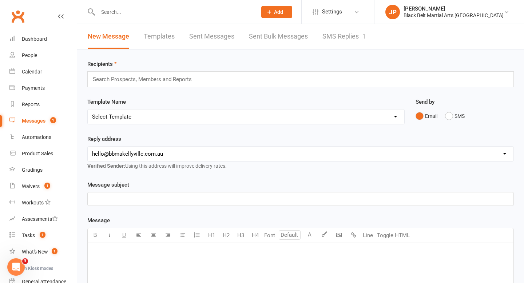
click at [337, 41] on link "SMS Replies 1" at bounding box center [344, 36] width 44 height 25
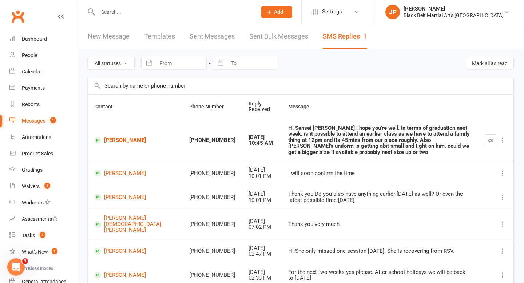
click at [109, 33] on link "New Message" at bounding box center [109, 36] width 42 height 25
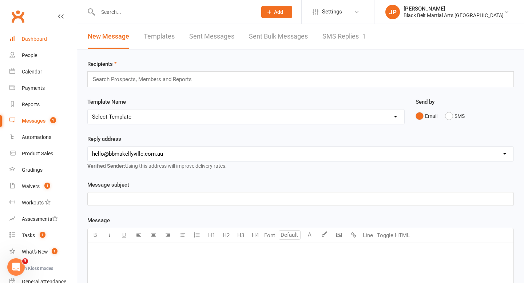
click at [28, 41] on div "Dashboard" at bounding box center [34, 39] width 25 height 6
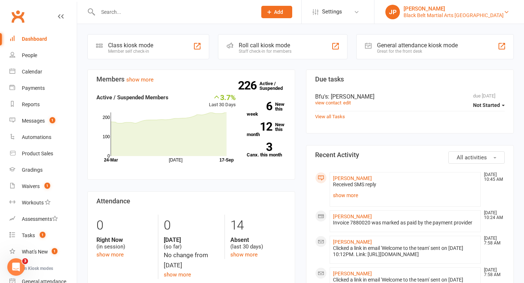
click at [459, 14] on div "Black Belt Martial Arts Kellyville" at bounding box center [454, 15] width 100 height 7
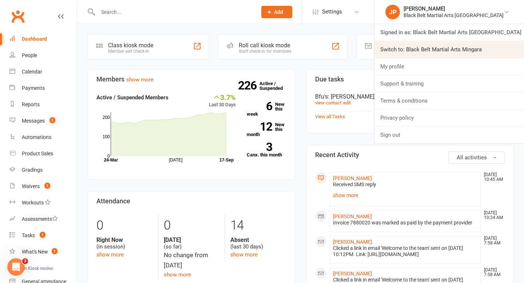
click at [471, 43] on link "Switch to: Black Belt Martial Arts Mingara" at bounding box center [450, 49] width 150 height 17
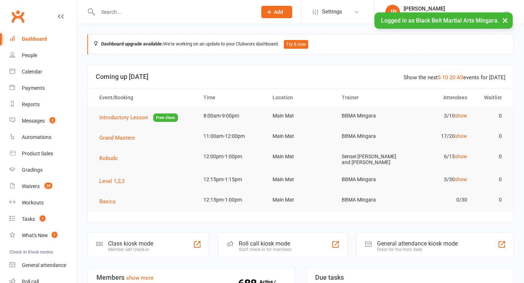
click at [504, 21] on button "×" at bounding box center [505, 20] width 13 height 16
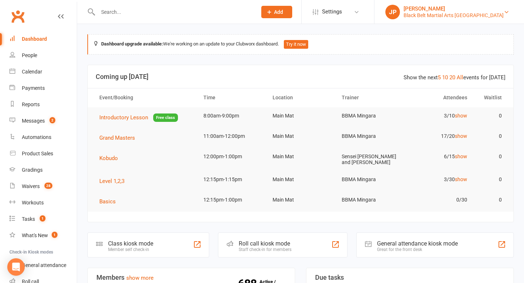
click at [483, 9] on div "[PERSON_NAME]" at bounding box center [454, 8] width 100 height 7
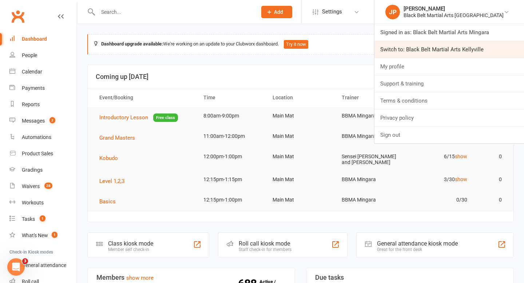
click at [460, 46] on link "Switch to: Black Belt Martial Arts Kellyville" at bounding box center [450, 49] width 150 height 17
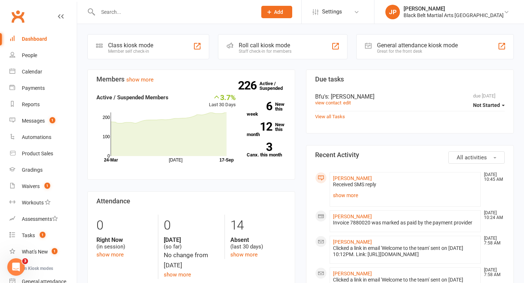
click at [203, 11] on input "text" at bounding box center [174, 12] width 156 height 10
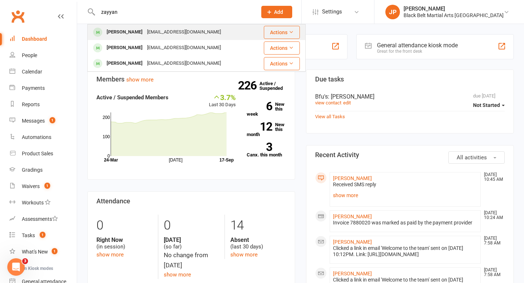
type input "zayyan"
click at [145, 27] on div "[EMAIL_ADDRESS][DOMAIN_NAME]" at bounding box center [184, 32] width 78 height 11
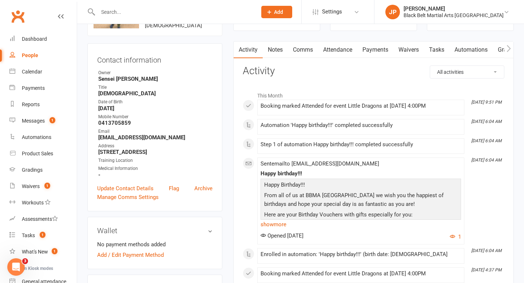
scroll to position [59, 0]
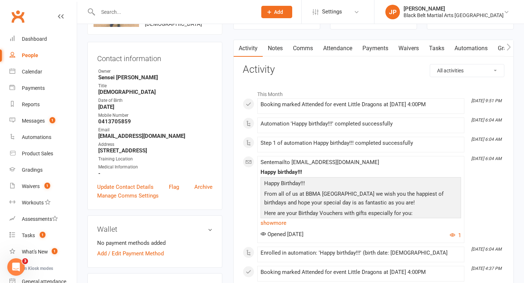
click at [335, 54] on link "Attendance" at bounding box center [337, 48] width 39 height 17
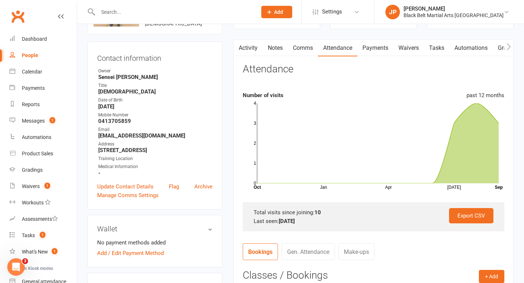
scroll to position [120, 0]
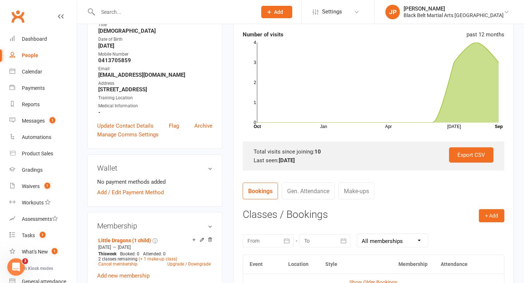
click at [201, 11] on input "text" at bounding box center [174, 12] width 156 height 10
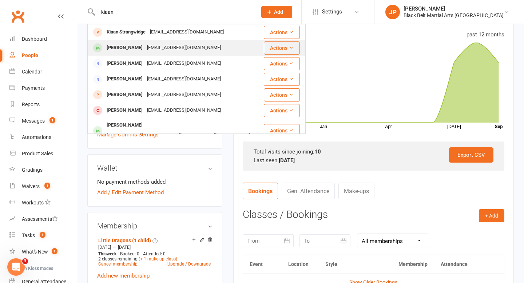
type input "kiaan"
click at [129, 46] on div "Kiaan Sivaraj" at bounding box center [124, 48] width 40 height 11
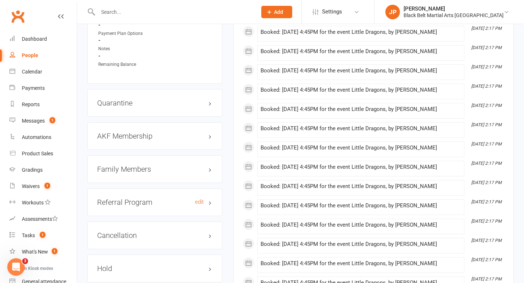
scroll to position [710, 0]
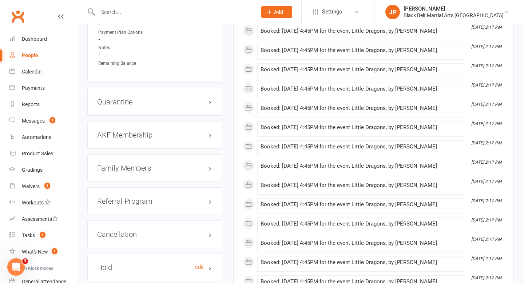
click at [110, 265] on h3 "Hold edit" at bounding box center [154, 268] width 115 height 8
click at [127, 233] on h3 "Cancellation edit" at bounding box center [154, 234] width 115 height 8
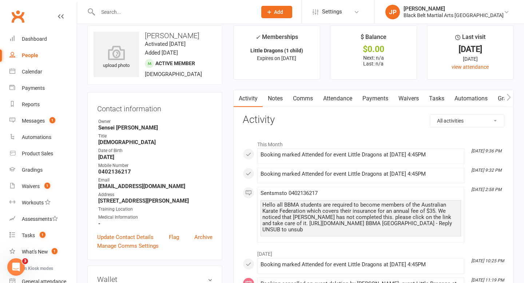
scroll to position [0, 0]
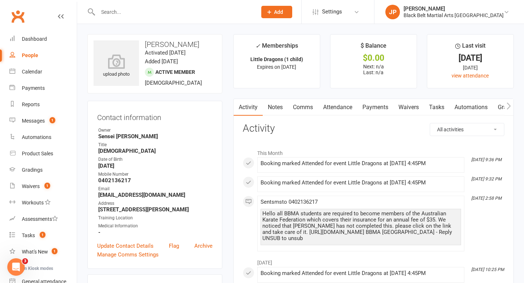
click at [176, 14] on input "text" at bounding box center [174, 12] width 156 height 10
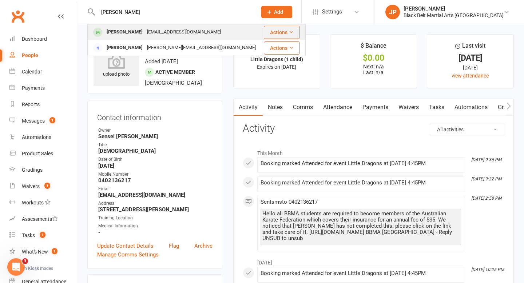
type input "jeremy mo"
click at [127, 27] on div "Jeremy Mo" at bounding box center [124, 32] width 40 height 11
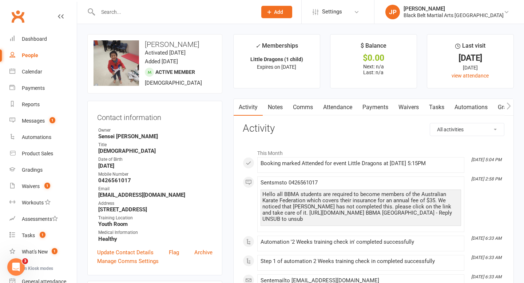
click at [332, 103] on link "Attendance" at bounding box center [337, 107] width 39 height 17
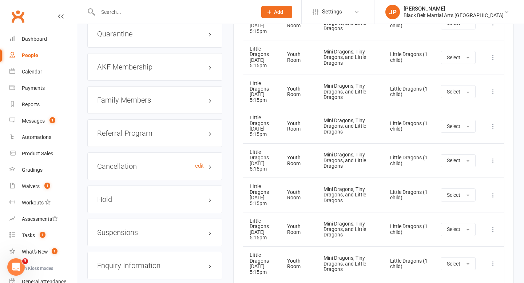
scroll to position [785, 0]
click at [130, 198] on h3 "Hold edit" at bounding box center [154, 199] width 115 height 8
click at [135, 163] on h3 "Cancellation edit" at bounding box center [154, 166] width 115 height 8
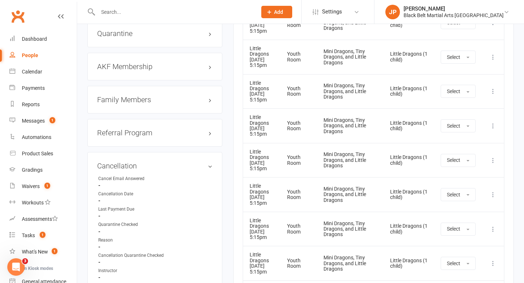
click at [218, 10] on input "text" at bounding box center [174, 12] width 156 height 10
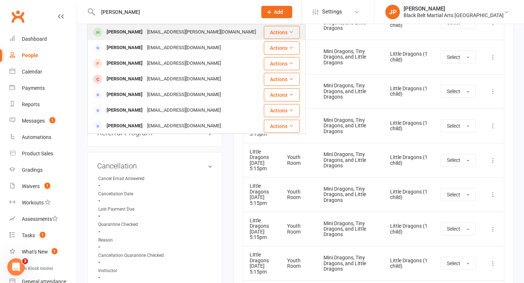
type input "aaron gulati"
click at [175, 26] on div "Aaron Gulati Sami.chaudhry.19@gmail.com" at bounding box center [175, 32] width 175 height 15
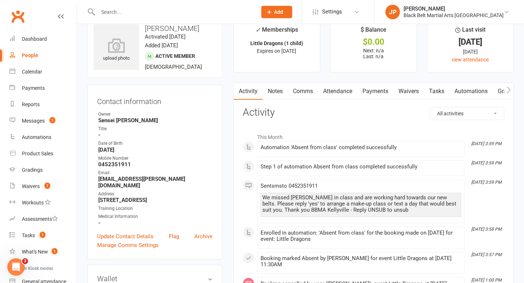
scroll to position [17, 0]
click at [340, 90] on link "Attendance" at bounding box center [337, 90] width 39 height 17
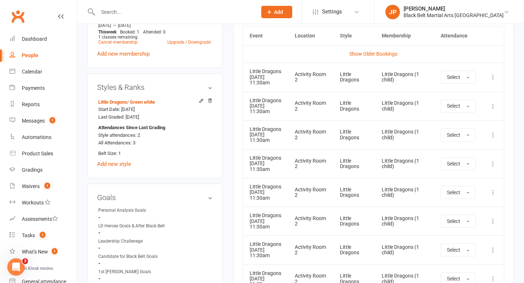
scroll to position [366, 0]
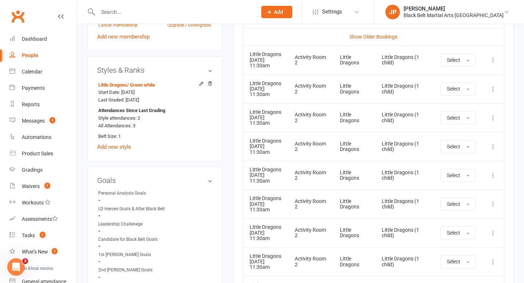
click at [228, 13] on input "text" at bounding box center [174, 12] width 156 height 10
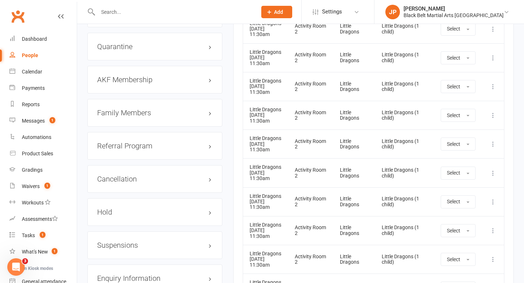
scroll to position [784, 0]
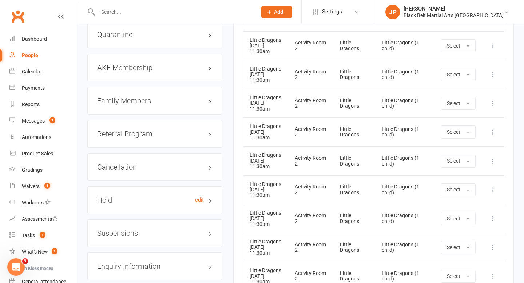
click at [119, 196] on h3 "Hold edit" at bounding box center [154, 200] width 115 height 8
click at [127, 163] on h3 "Cancellation edit" at bounding box center [154, 167] width 115 height 8
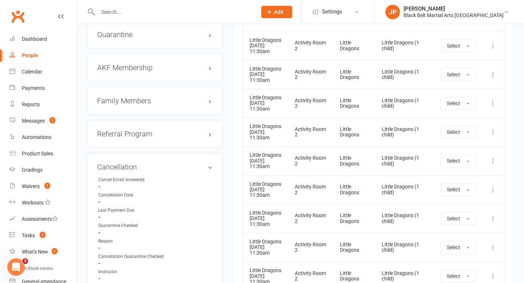
click at [215, 12] on input "text" at bounding box center [174, 12] width 156 height 10
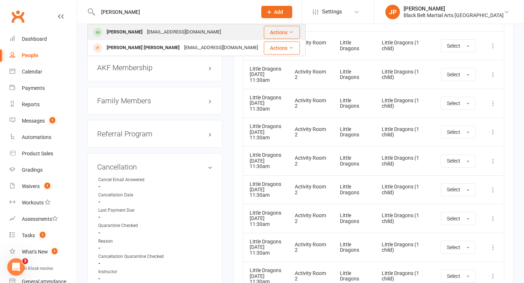
type input "zoe th"
click at [172, 27] on div "Zoe Thareja sophiessk09@gmail.com" at bounding box center [175, 32] width 175 height 15
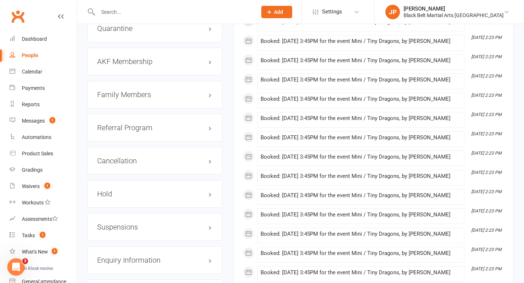
scroll to position [793, 0]
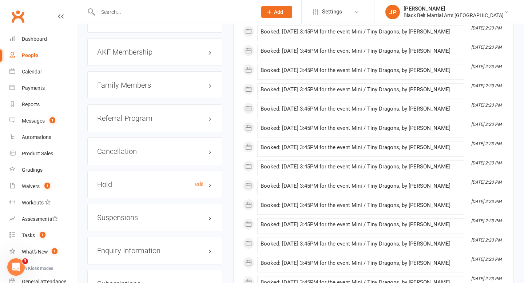
click at [128, 182] on h3 "Hold edit" at bounding box center [154, 185] width 115 height 8
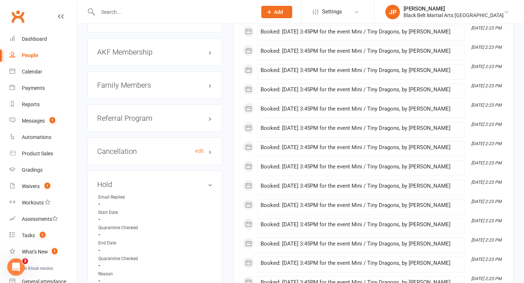
click at [133, 150] on h3 "Cancellation edit" at bounding box center [154, 151] width 115 height 8
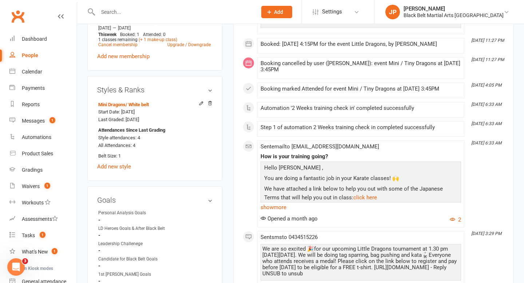
scroll to position [0, 0]
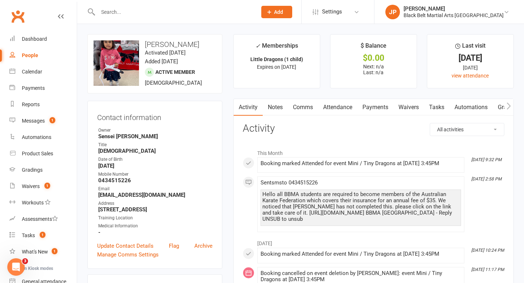
click at [330, 105] on link "Attendance" at bounding box center [337, 107] width 39 height 17
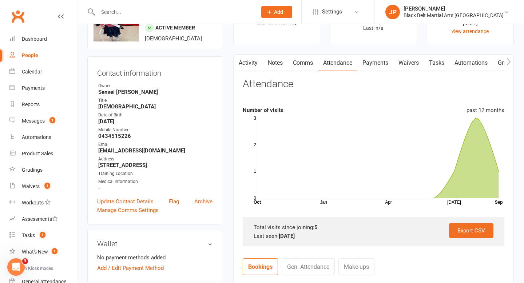
scroll to position [320, 0]
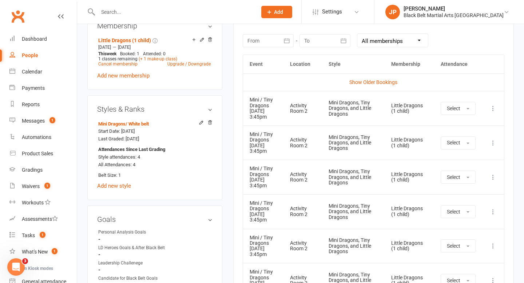
click at [219, 15] on input "text" at bounding box center [174, 12] width 156 height 10
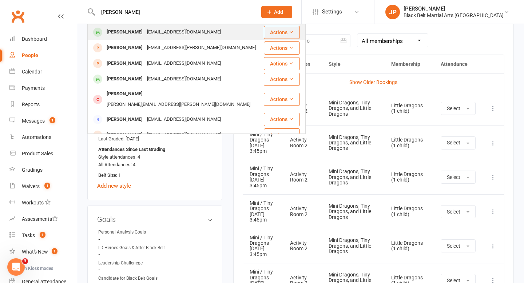
type input "samuel eme"
click at [186, 30] on div "kavipc@gmail.com" at bounding box center [184, 32] width 78 height 11
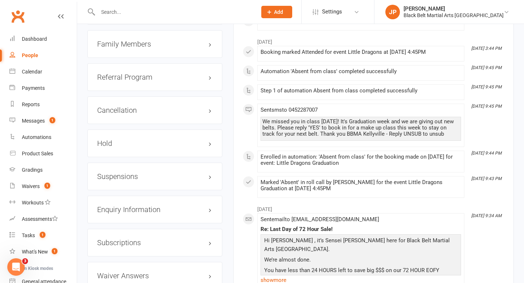
scroll to position [862, 0]
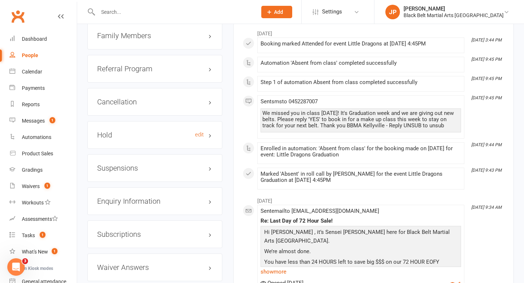
click at [138, 134] on h3 "Hold edit" at bounding box center [154, 135] width 115 height 8
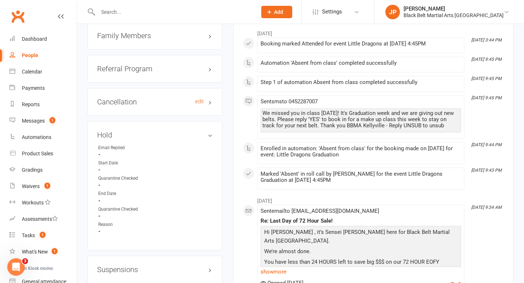
click at [136, 100] on h3 "Cancellation edit" at bounding box center [154, 102] width 115 height 8
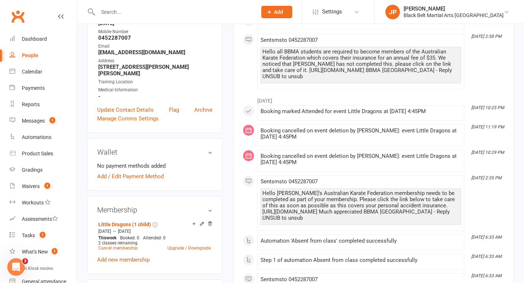
scroll to position [0, 0]
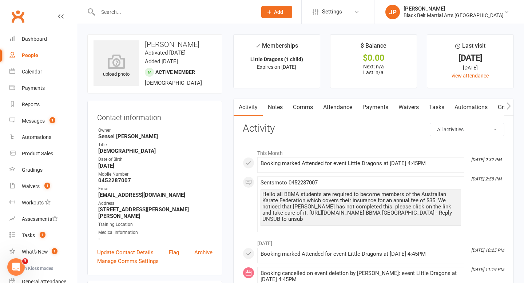
click at [338, 110] on link "Attendance" at bounding box center [337, 107] width 39 height 17
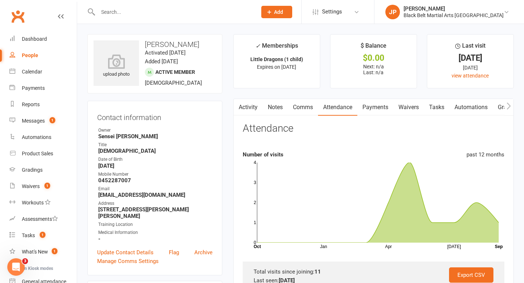
click at [199, 15] on input "text" at bounding box center [174, 12] width 156 height 10
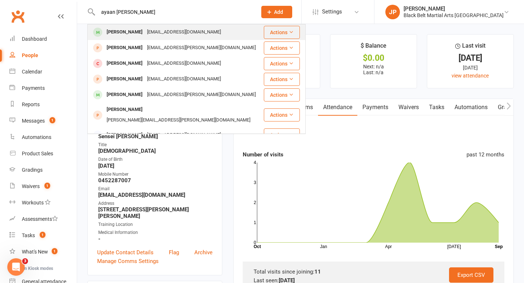
type input "ayaan twana"
click at [156, 31] on div "luxmektha@gmail.com" at bounding box center [184, 32] width 78 height 11
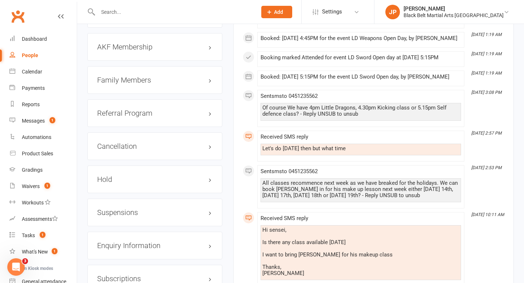
scroll to position [802, 0]
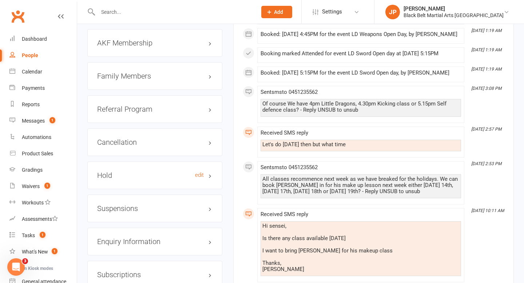
click at [132, 172] on h3 "Hold edit" at bounding box center [154, 175] width 115 height 8
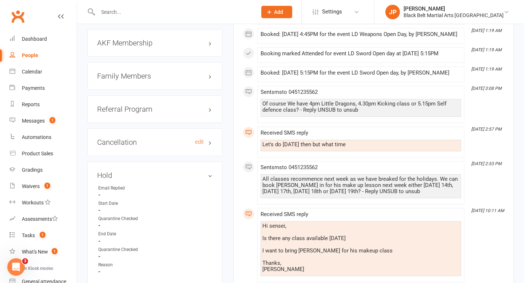
click at [138, 142] on h3 "Cancellation edit" at bounding box center [154, 142] width 115 height 8
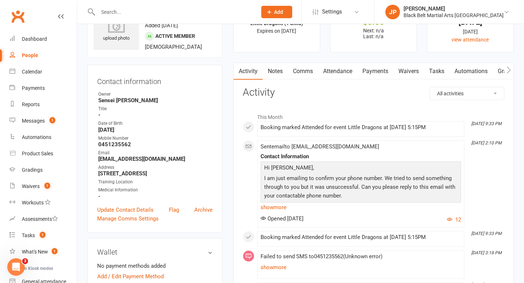
scroll to position [0, 0]
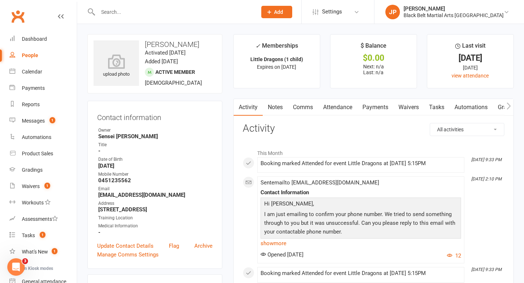
click at [324, 107] on link "Attendance" at bounding box center [337, 107] width 39 height 17
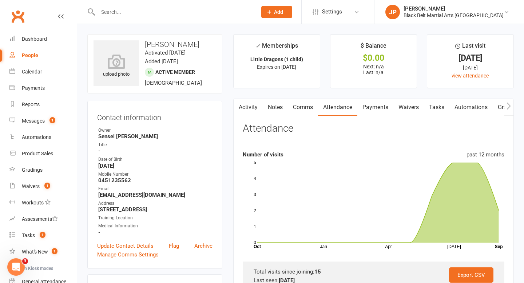
click at [201, 16] on input "text" at bounding box center [174, 12] width 156 height 10
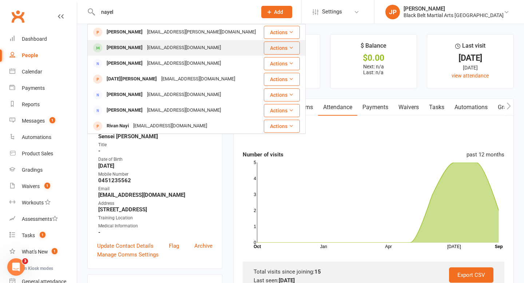
type input "nayel"
click at [161, 44] on div "m.azfar.siddiqui@gmail.com" at bounding box center [184, 48] width 78 height 11
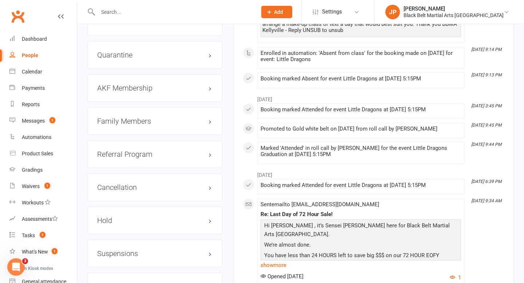
scroll to position [762, 0]
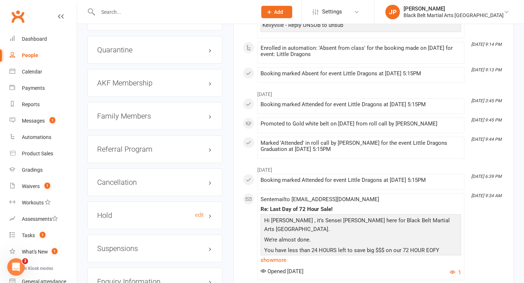
click at [143, 219] on h3 "Hold edit" at bounding box center [154, 215] width 115 height 8
click at [142, 186] on h3 "Cancellation edit" at bounding box center [154, 182] width 115 height 8
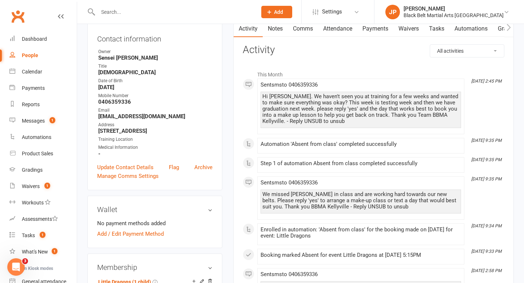
scroll to position [0, 0]
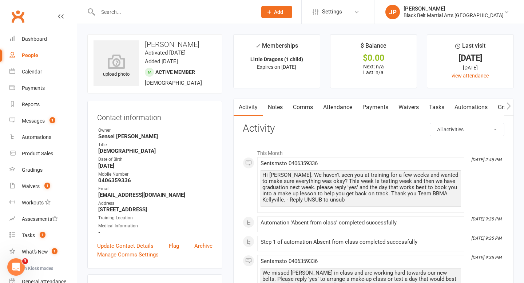
click at [337, 106] on link "Attendance" at bounding box center [337, 107] width 39 height 17
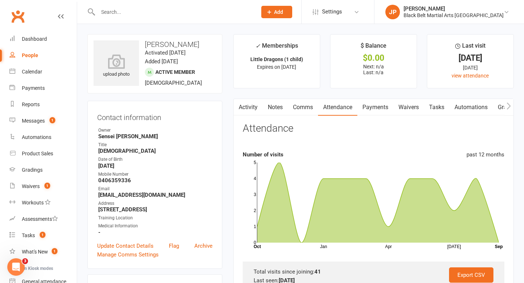
click at [242, 111] on link "Activity" at bounding box center [248, 107] width 29 height 17
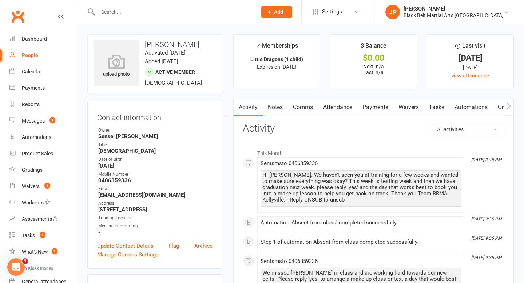
click at [185, 10] on input "text" at bounding box center [174, 12] width 156 height 10
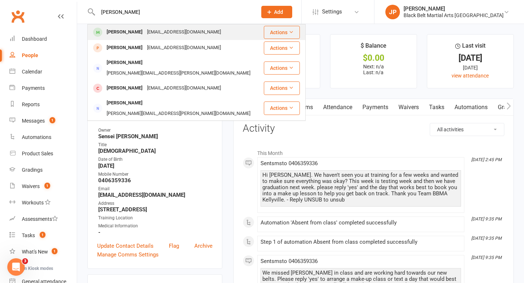
type input "oakley deng"
click at [145, 35] on div "Selene325@hotmail.com" at bounding box center [184, 32] width 78 height 11
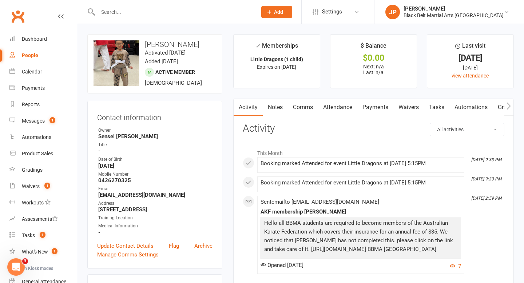
click at [198, 15] on input "text" at bounding box center [174, 12] width 156 height 10
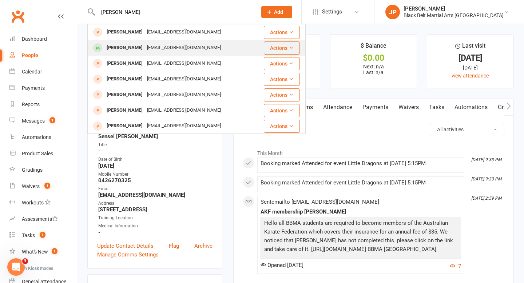
type input "hayden"
click at [148, 54] on div "Hayden Leung carrieshumsy@yahoo.com.hk" at bounding box center [175, 47] width 175 height 15
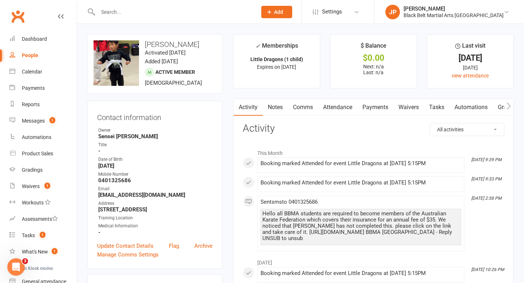
click at [327, 108] on link "Attendance" at bounding box center [337, 107] width 39 height 17
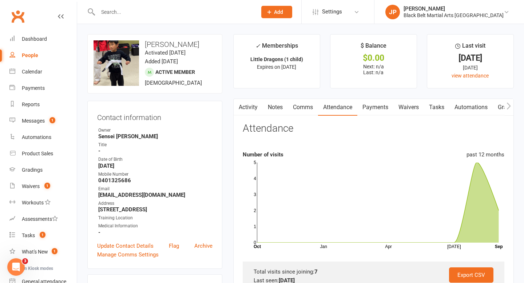
click at [190, 9] on input "text" at bounding box center [174, 12] width 156 height 10
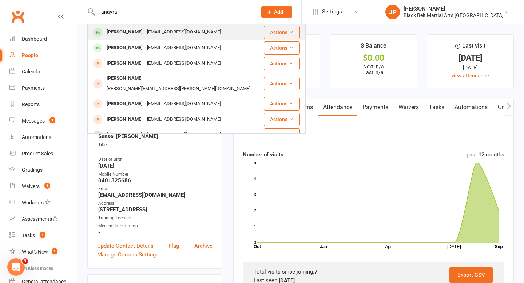
type input "anayra"
click at [169, 31] on div "anoo.anand@gmail.com" at bounding box center [184, 32] width 78 height 11
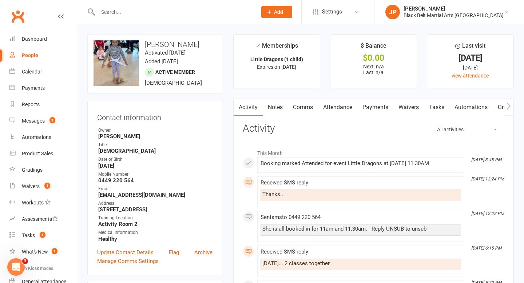
click at [204, 12] on input "text" at bounding box center [174, 12] width 156 height 10
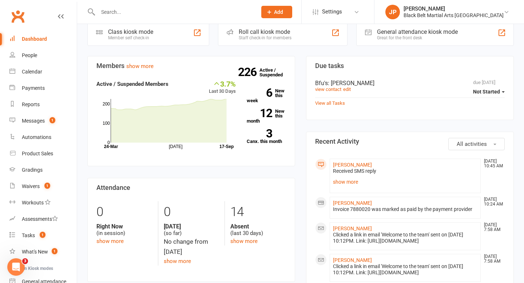
scroll to position [15, 0]
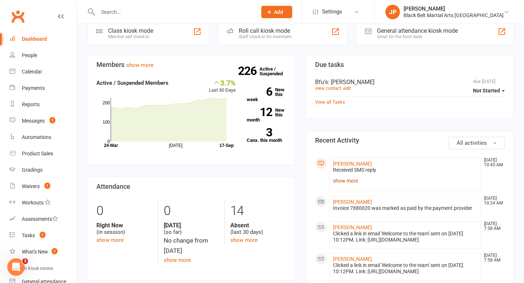
click at [347, 182] on link "show more" at bounding box center [405, 181] width 144 height 10
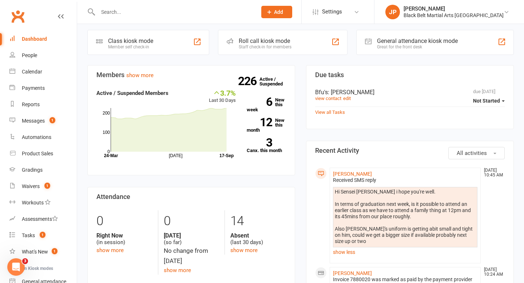
scroll to position [0, 0]
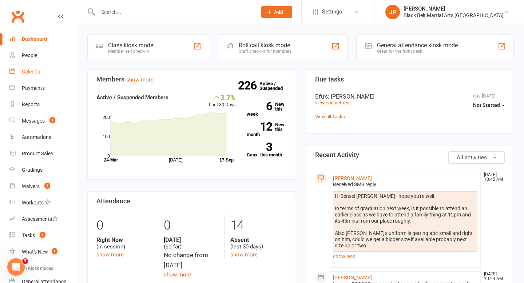
click at [30, 67] on link "Calendar" at bounding box center [42, 72] width 67 height 16
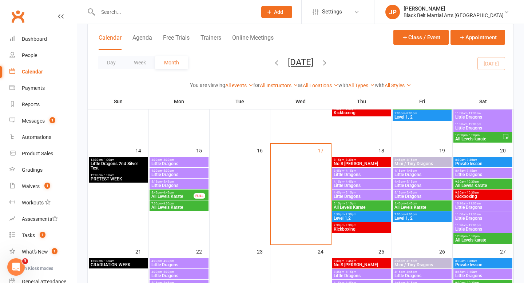
scroll to position [256, 0]
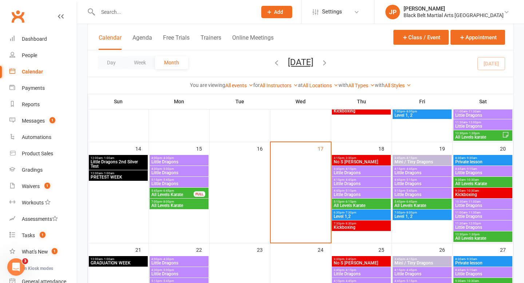
click at [414, 205] on span "All Levels Karate" at bounding box center [422, 205] width 56 height 4
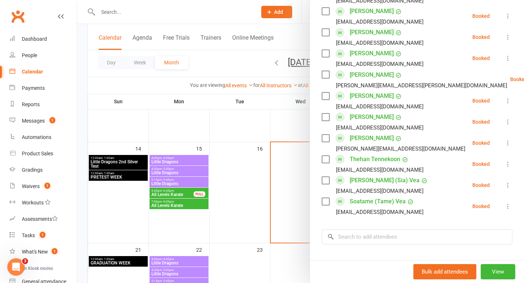
scroll to position [461, 0]
click at [249, 184] on div at bounding box center [300, 141] width 447 height 283
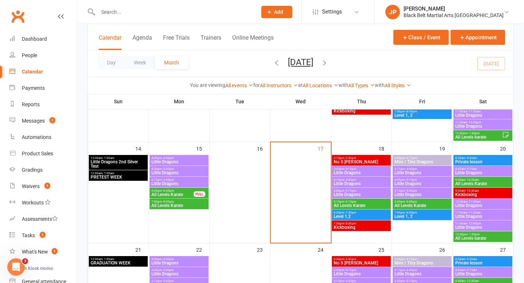
click at [421, 216] on span "Level 1, 2" at bounding box center [422, 216] width 56 height 4
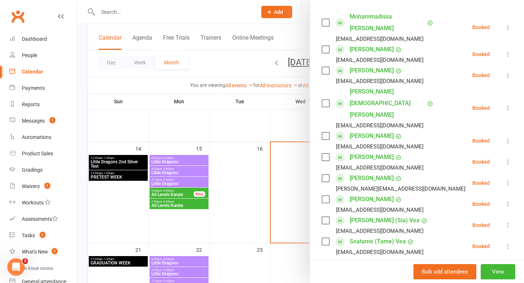
scroll to position [126, 0]
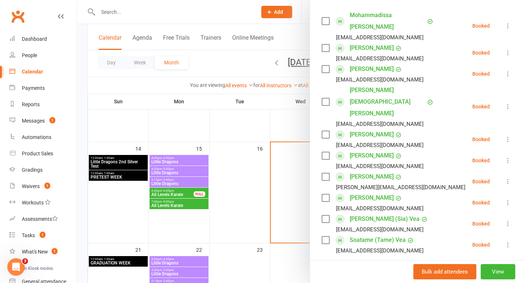
click at [294, 171] on div at bounding box center [300, 141] width 447 height 283
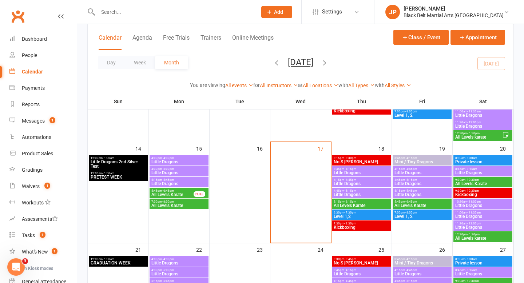
click at [417, 203] on span "All Levels Karate" at bounding box center [422, 205] width 56 height 4
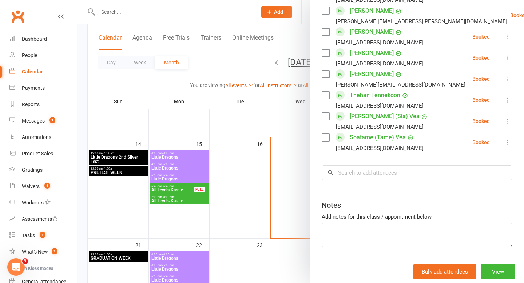
scroll to position [262, 0]
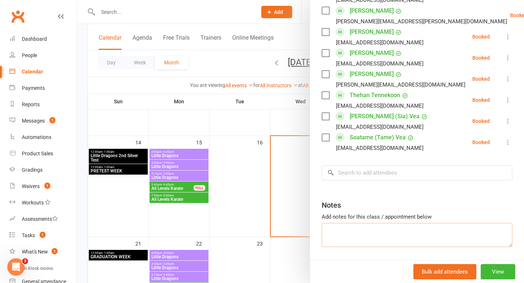
click at [392, 223] on textarea at bounding box center [417, 235] width 191 height 24
type textarea "[PERSON_NAME] going to do his testing in this class (missed GG)"
click at [437, 195] on div "Notes" at bounding box center [417, 204] width 191 height 18
click at [235, 165] on div at bounding box center [300, 141] width 447 height 283
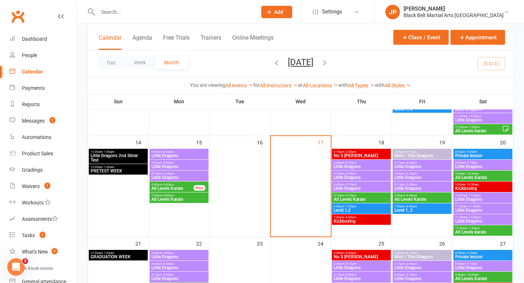
click at [215, 11] on input "text" at bounding box center [174, 12] width 156 height 10
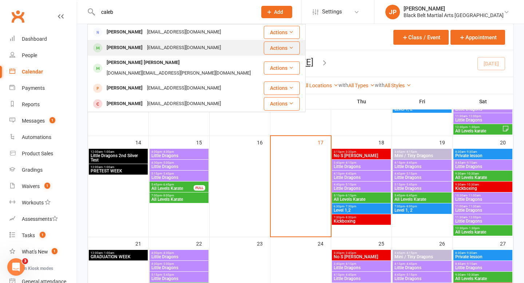
type input "caleb"
click at [145, 48] on div "[EMAIL_ADDRESS][DOMAIN_NAME]" at bounding box center [184, 48] width 78 height 11
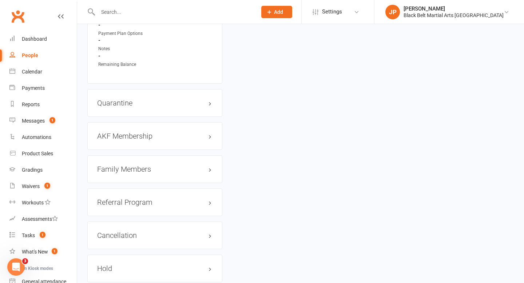
scroll to position [730, 0]
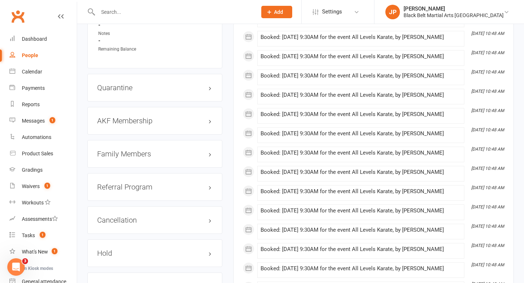
click at [147, 150] on h3 "Family Members" at bounding box center [154, 154] width 115 height 8
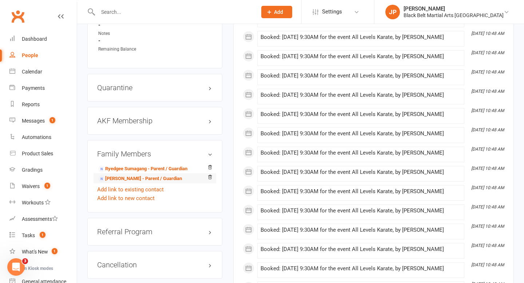
click at [135, 180] on li "[PERSON_NAME] - Parent / Guardian" at bounding box center [154, 178] width 115 height 10
click at [136, 177] on link "[PERSON_NAME] - Parent / Guardian" at bounding box center [140, 179] width 84 height 8
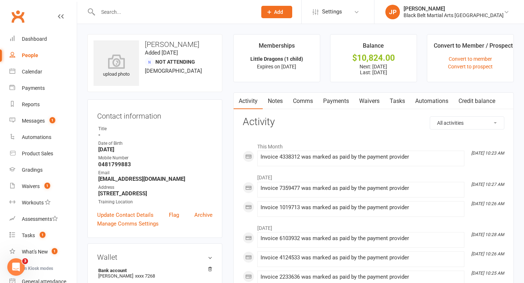
click at [335, 100] on link "Payments" at bounding box center [336, 101] width 36 height 17
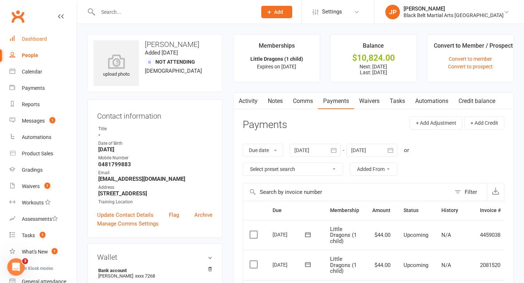
click at [40, 40] on div "Dashboard" at bounding box center [34, 39] width 25 height 6
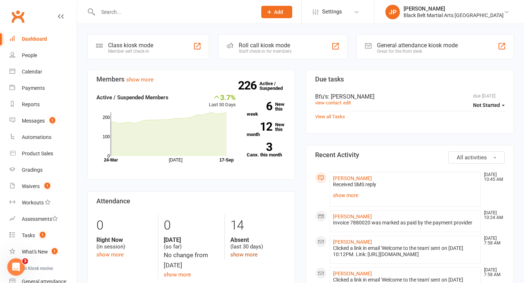
click at [242, 254] on link "show more" at bounding box center [243, 254] width 27 height 7
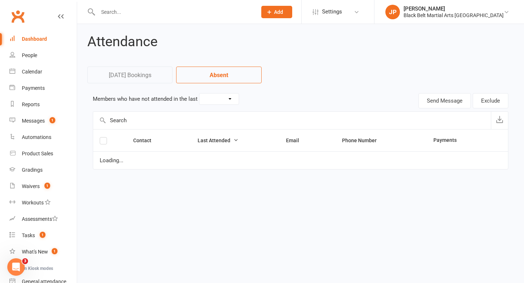
select select "30"
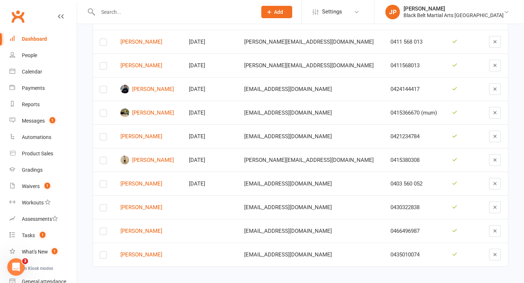
scroll to position [225, 0]
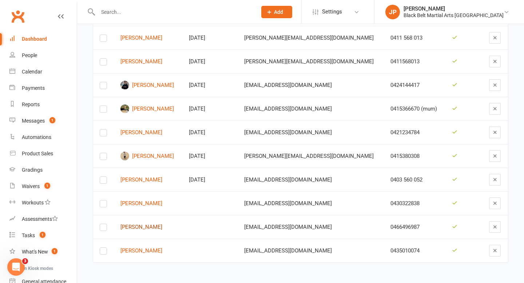
click at [151, 229] on link "[PERSON_NAME]" at bounding box center [147, 227] width 55 height 6
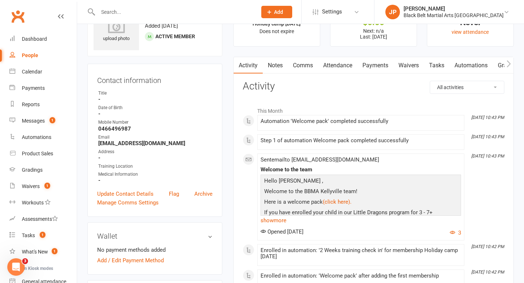
scroll to position [37, 0]
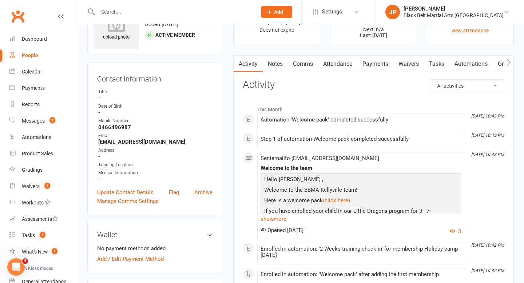
click at [338, 61] on link "Attendance" at bounding box center [337, 64] width 39 height 17
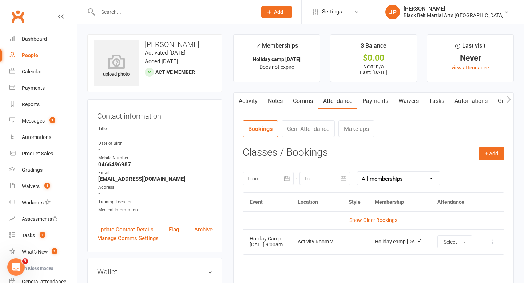
click at [207, 17] on div at bounding box center [169, 12] width 165 height 24
click at [206, 11] on input "text" at bounding box center [174, 12] width 156 height 10
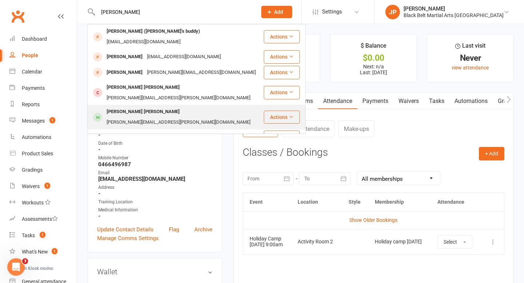
type input "[PERSON_NAME]"
click at [121, 107] on div "[PERSON_NAME] [PERSON_NAME]" at bounding box center [143, 112] width 78 height 11
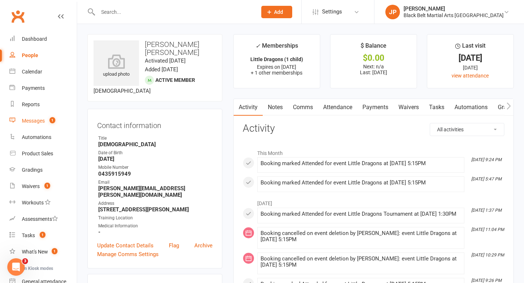
click at [31, 123] on div "Messages" at bounding box center [33, 121] width 23 height 6
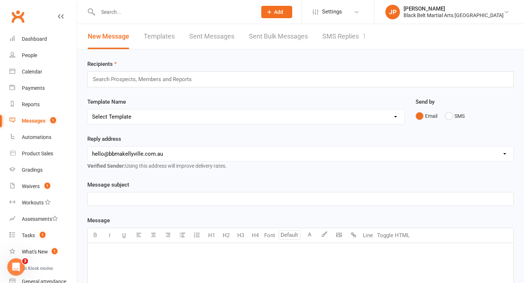
click at [336, 40] on link "SMS Replies 1" at bounding box center [344, 36] width 44 height 25
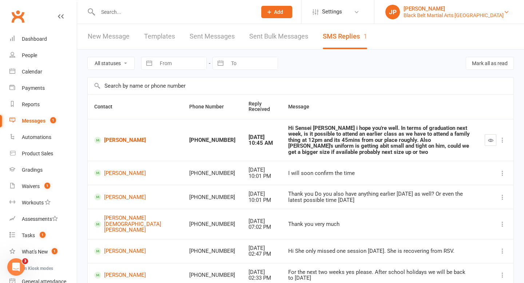
click at [453, 14] on div "Black Belt Martial Arts [GEOGRAPHIC_DATA]" at bounding box center [454, 15] width 100 height 7
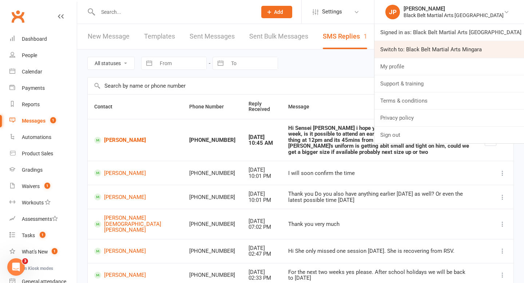
click at [447, 44] on link "Switch to: Black Belt Martial Arts Mingara" at bounding box center [450, 49] width 150 height 17
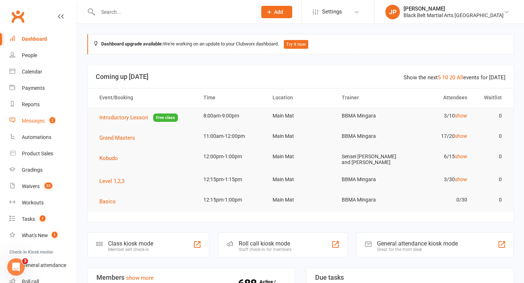
click at [43, 124] on link "Messages 2" at bounding box center [42, 121] width 67 height 16
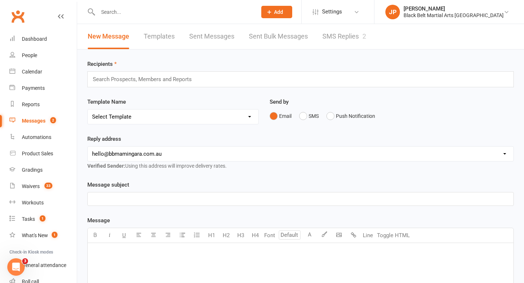
click at [339, 39] on link "SMS Replies 2" at bounding box center [344, 36] width 44 height 25
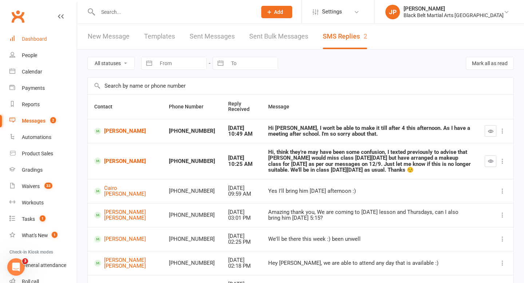
click at [42, 35] on link "Dashboard" at bounding box center [42, 39] width 67 height 16
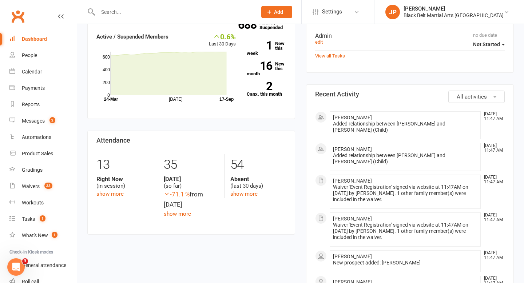
scroll to position [261, 0]
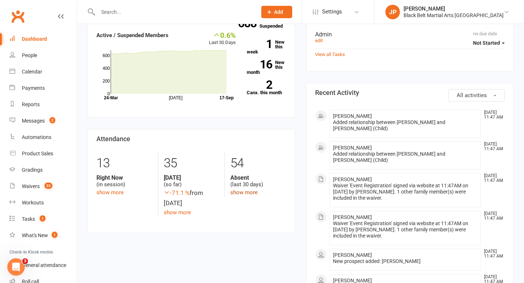
click at [246, 193] on link "show more" at bounding box center [243, 192] width 27 height 7
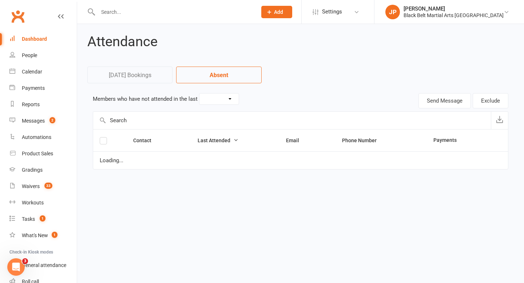
select select "30"
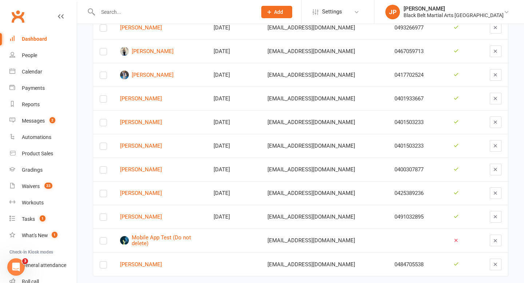
scroll to position [1172, 0]
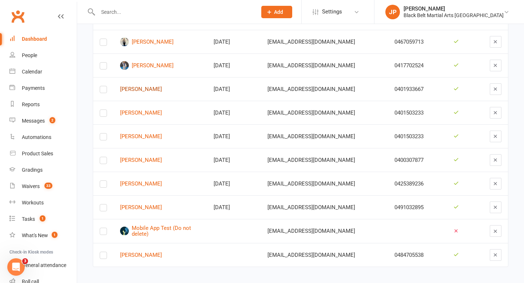
click at [137, 86] on link "[PERSON_NAME]" at bounding box center [160, 89] width 80 height 6
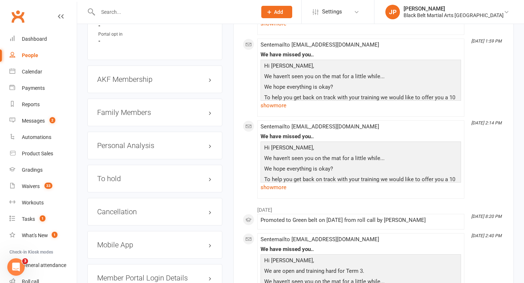
scroll to position [803, 0]
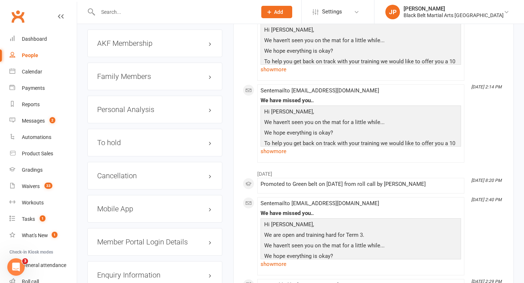
click at [140, 74] on h3 "Family Members" at bounding box center [154, 76] width 115 height 8
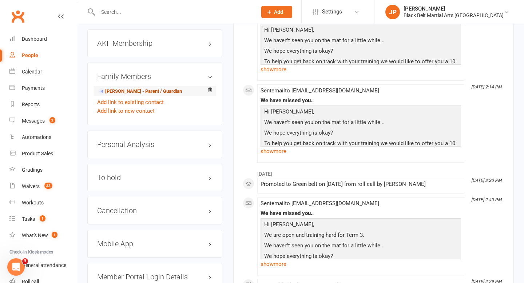
click at [131, 88] on link "[PERSON_NAME] - Parent / Guardian" at bounding box center [140, 92] width 84 height 8
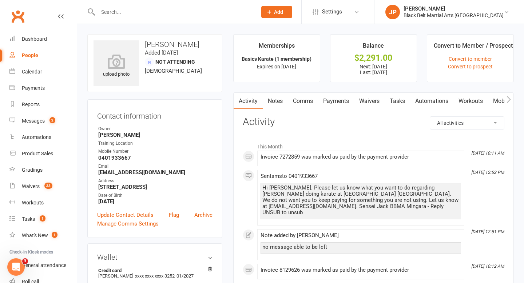
scroll to position [8, 0]
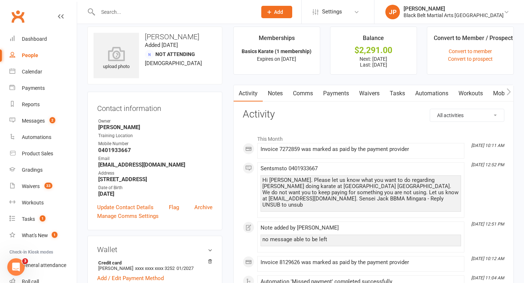
click at [334, 95] on link "Payments" at bounding box center [336, 93] width 36 height 17
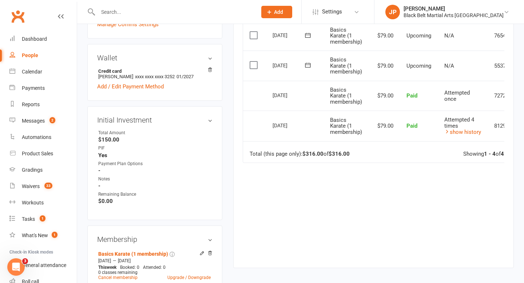
scroll to position [198, 0]
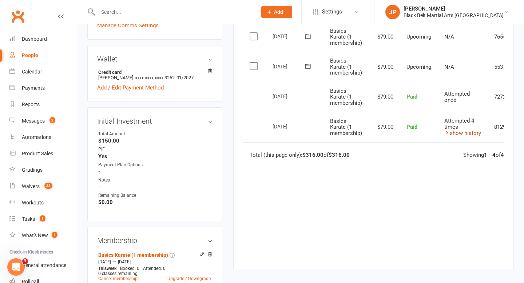
click at [455, 132] on link "show history" at bounding box center [462, 133] width 37 height 7
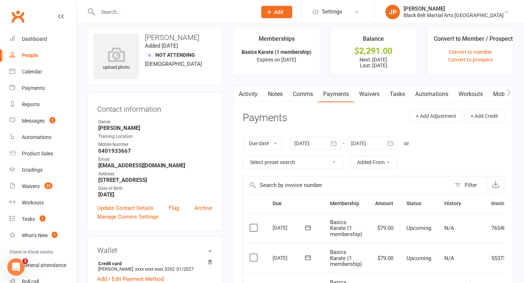
scroll to position [0, 0]
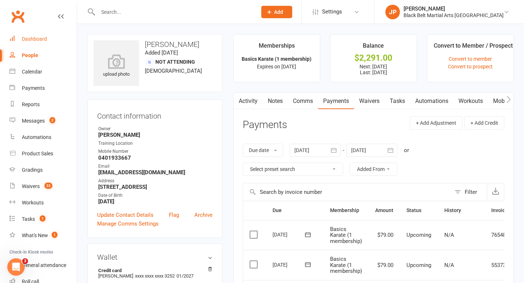
click at [27, 36] on div "Dashboard" at bounding box center [34, 39] width 25 height 6
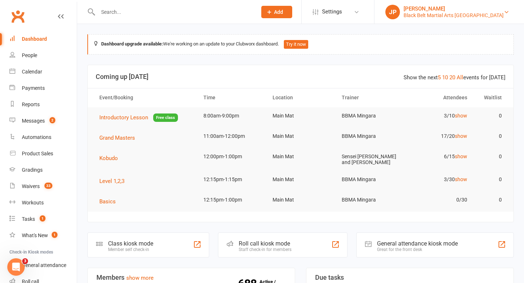
click at [453, 12] on div "Black Belt Martial Arts [GEOGRAPHIC_DATA]" at bounding box center [454, 15] width 100 height 7
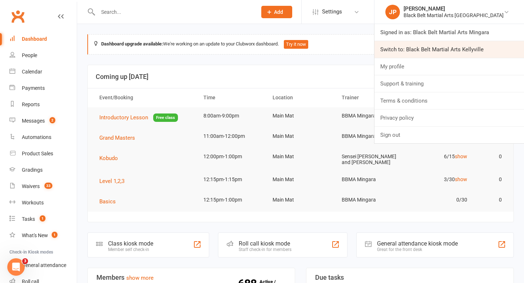
click at [464, 47] on link "Switch to: Black Belt Martial Arts Kellyville" at bounding box center [450, 49] width 150 height 17
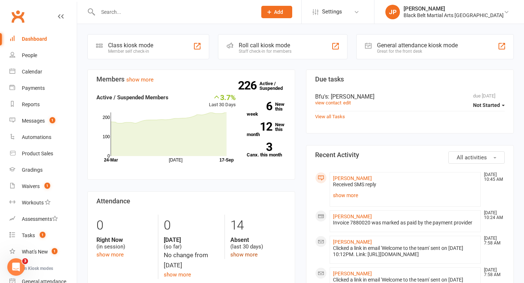
click at [242, 255] on link "show more" at bounding box center [243, 254] width 27 height 7
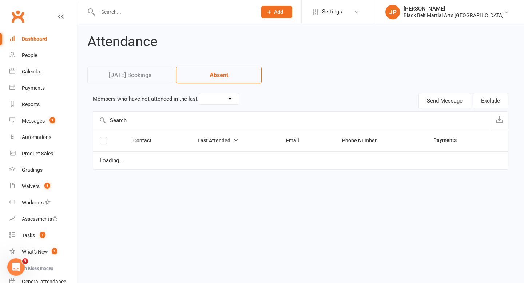
select select "30"
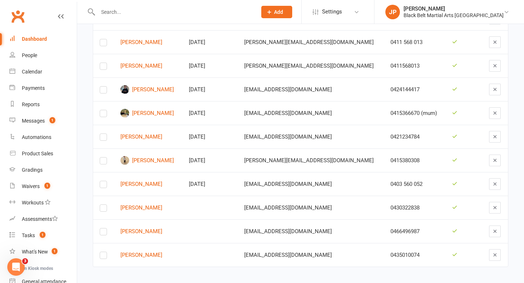
scroll to position [225, 0]
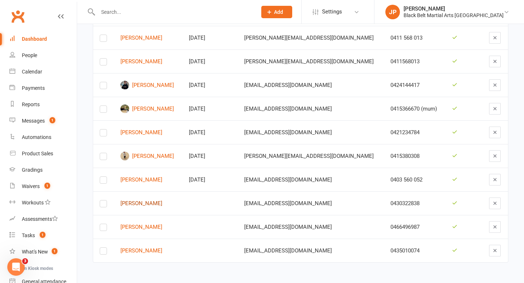
click at [139, 204] on link "Dewi Tjiu" at bounding box center [147, 204] width 55 height 6
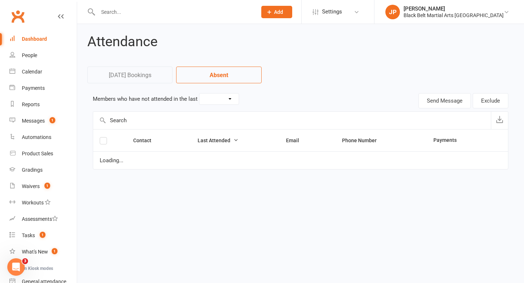
select select "30"
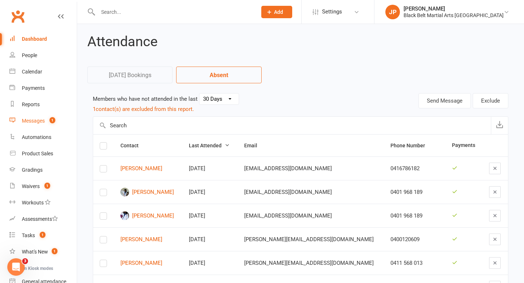
click at [49, 122] on count-badge "1" at bounding box center [50, 121] width 9 height 6
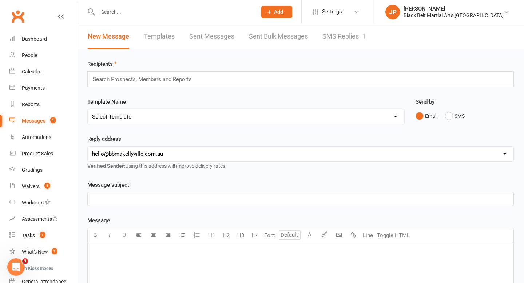
click at [342, 38] on link "SMS Replies 1" at bounding box center [344, 36] width 44 height 25
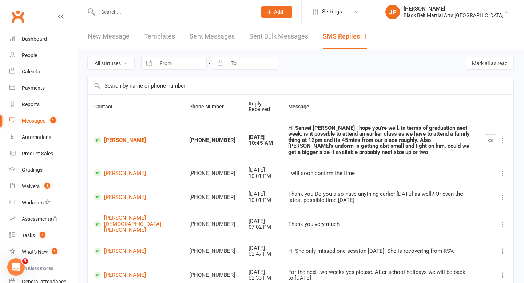
click at [103, 39] on link "New Message" at bounding box center [109, 36] width 42 height 25
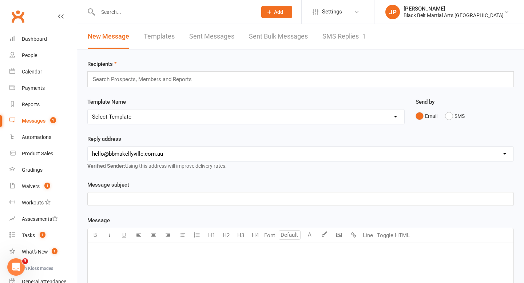
click at [189, 81] on input "text" at bounding box center [145, 79] width 107 height 9
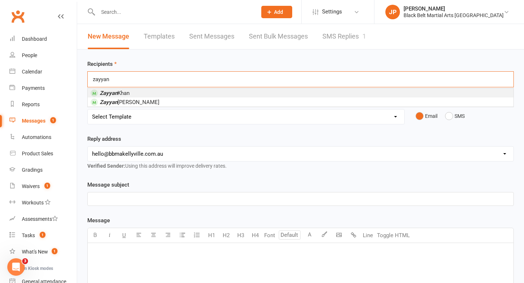
type input "zayyan"
click at [162, 90] on li "Zayyan Khan" at bounding box center [301, 92] width 426 height 9
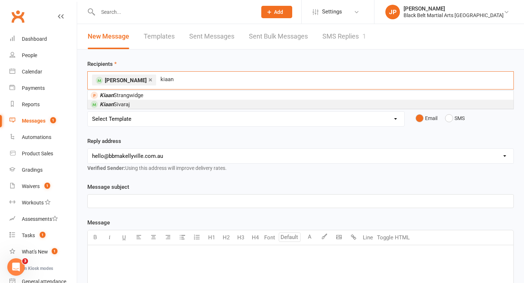
type input "kiaan"
click at [139, 102] on li "Kiaan Sivaraj" at bounding box center [301, 104] width 426 height 9
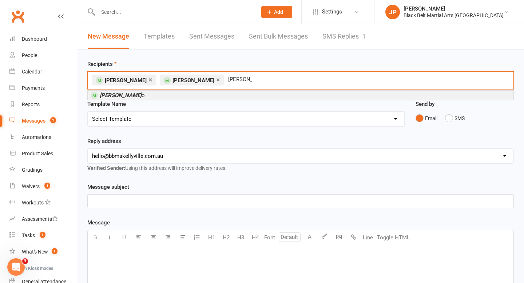
type input "jeremy m"
click at [157, 95] on li "Jeremy M o" at bounding box center [301, 95] width 426 height 9
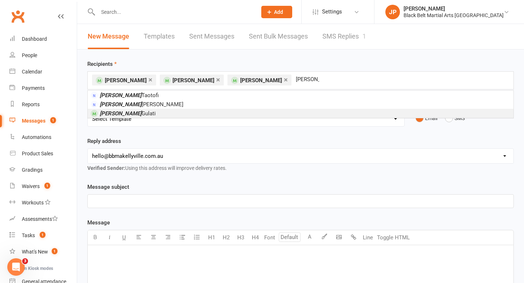
type input "aaron"
click at [135, 113] on li "Aaron Gulati" at bounding box center [301, 113] width 426 height 9
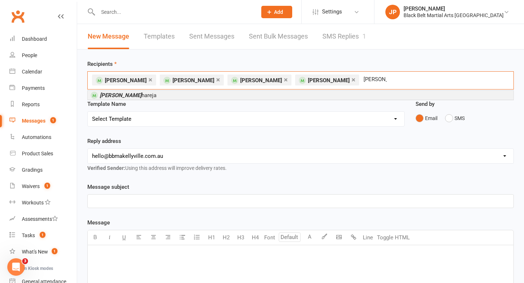
type input "zoe t"
click at [161, 98] on li "Zoe T hareja" at bounding box center [301, 95] width 426 height 9
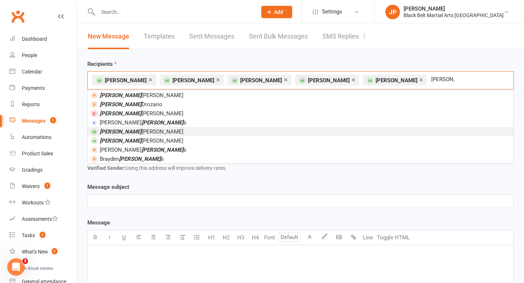
type input "samuel"
click at [146, 128] on span "Samuel Emerson-Pulido" at bounding box center [137, 131] width 93 height 7
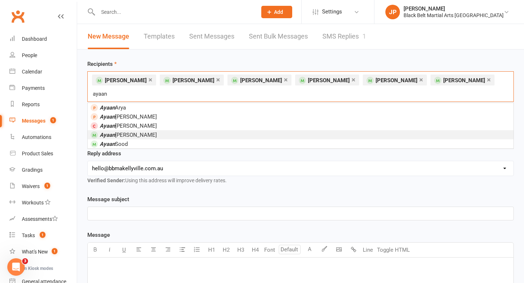
type input "ayaan"
click at [180, 130] on li "Ayaan Twanabasu" at bounding box center [301, 134] width 426 height 9
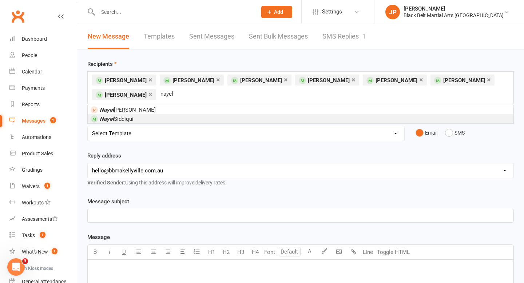
type input "nayel"
click at [176, 119] on li "Nayel Siddiqui" at bounding box center [301, 118] width 426 height 9
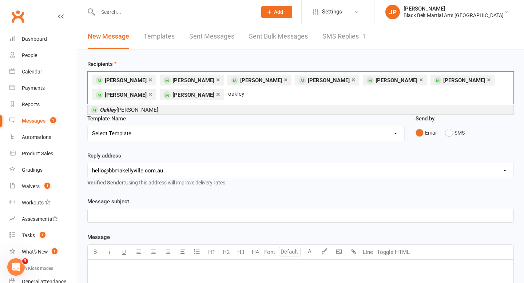
type input "oakley"
click at [160, 111] on li "Oakley Deng" at bounding box center [301, 109] width 426 height 9
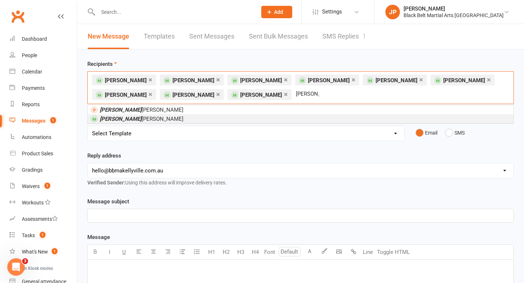
type input "hayden"
click at [151, 117] on li "Hayden Leung" at bounding box center [301, 118] width 426 height 9
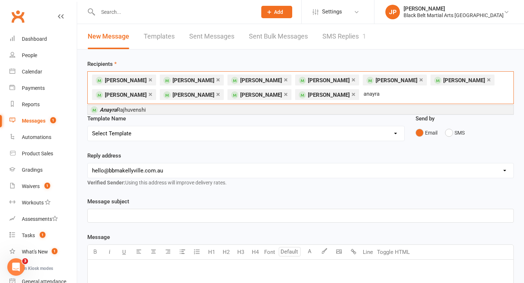
type input "anayra"
click at [169, 112] on li "Anayra Rajhuvenshi" at bounding box center [301, 109] width 426 height 9
type input "Srithik"
click at [163, 108] on li "Srithik Gangireddy" at bounding box center [301, 109] width 426 height 9
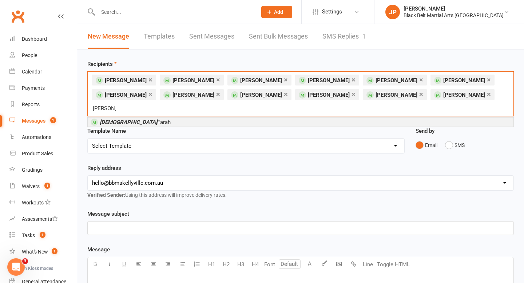
type input "judi"
click at [169, 120] on li "Judi Farah" at bounding box center [301, 122] width 426 height 9
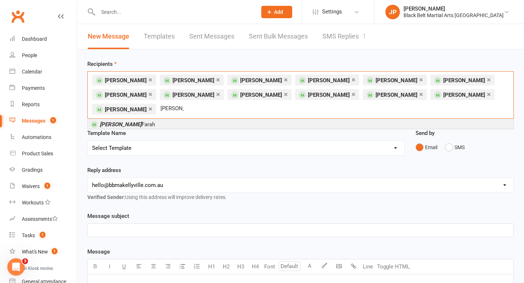
type input "ahmed"
click at [163, 124] on li "Ahmed Farah" at bounding box center [301, 124] width 426 height 9
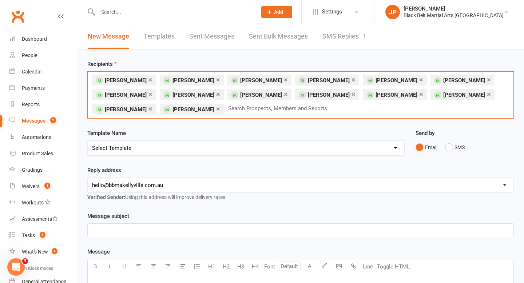
click at [228, 150] on select "Select Template [SMS] Bank account details [SMS] Booth follow up [Email] Cancel…" at bounding box center [246, 148] width 317 height 15
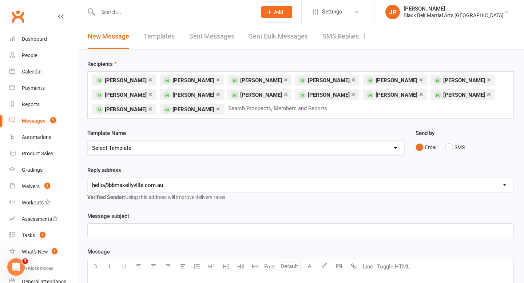
select select "20"
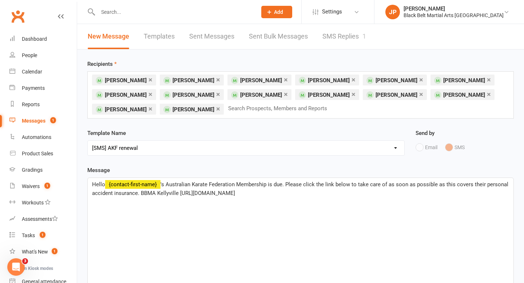
click at [420, 149] on div "Email SMS" at bounding box center [465, 147] width 99 height 14
click at [323, 195] on p "Hello ﻿ {contact-first-name} 's Australian Karate Federation Membership is due.…" at bounding box center [300, 188] width 417 height 17
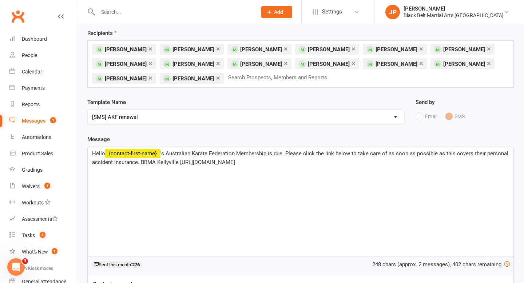
scroll to position [31, 0]
click at [179, 162] on span "'s Australian Karate Federation Membership is due. Please click the link below …" at bounding box center [301, 157] width 418 height 15
click at [366, 165] on p "Hello ﻿ {contact-first-name} 's Australian Karate Federation Membership is due.…" at bounding box center [300, 157] width 417 height 17
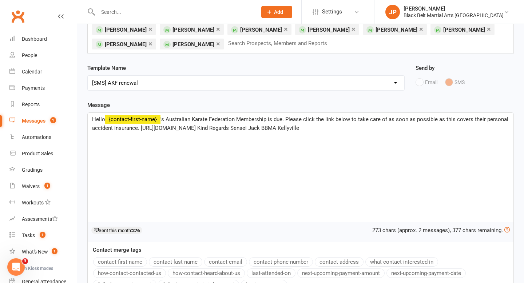
scroll to position [71, 0]
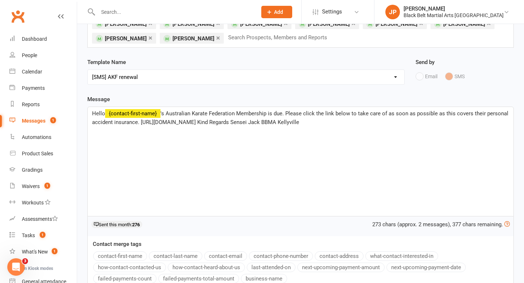
click at [389, 114] on span "'s Australian Karate Federation Membership is due. Please click the link below …" at bounding box center [301, 117] width 418 height 15
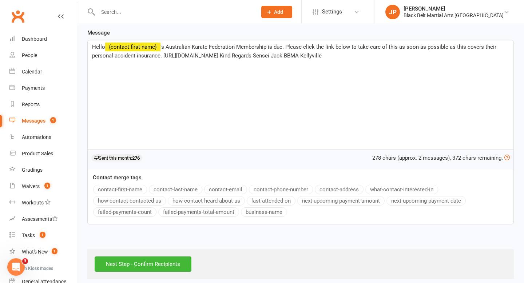
scroll to position [144, 0]
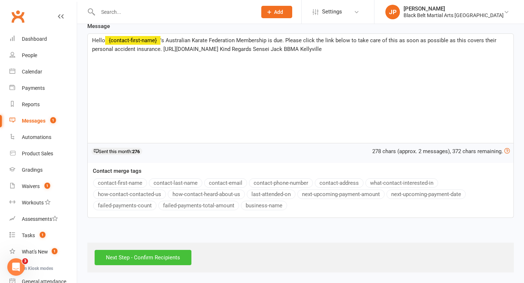
click at [141, 255] on input "Next Step - Confirm Recipients" at bounding box center [143, 257] width 97 height 15
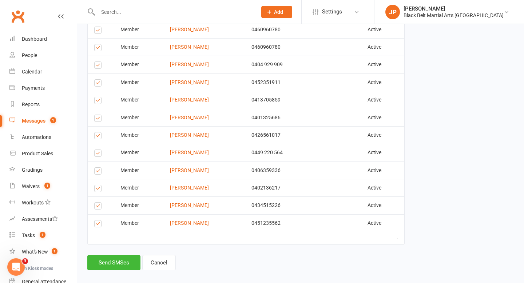
scroll to position [225, 0]
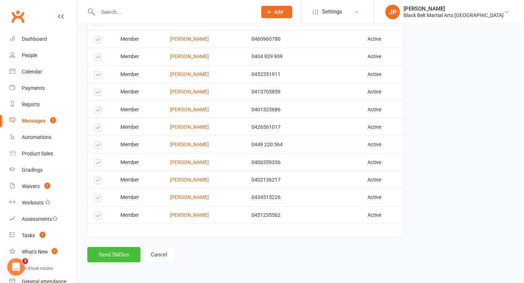
click at [106, 250] on button "Send SMSes" at bounding box center [113, 254] width 53 height 15
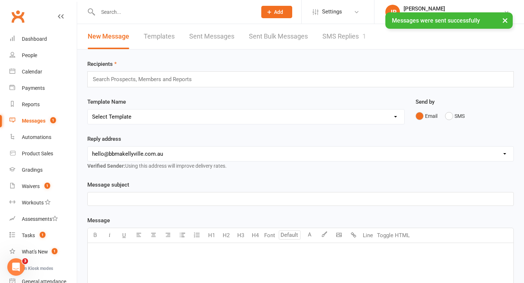
click at [505, 20] on button "×" at bounding box center [505, 20] width 13 height 16
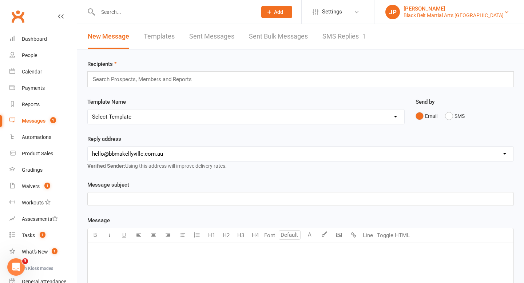
click at [468, 14] on div "Black Belt Martial Arts Kellyville" at bounding box center [454, 15] width 100 height 7
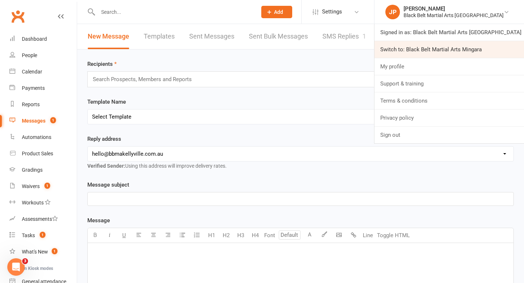
click at [453, 42] on link "Switch to: Black Belt Martial Arts Mingara" at bounding box center [450, 49] width 150 height 17
